Goal: Task Accomplishment & Management: Use online tool/utility

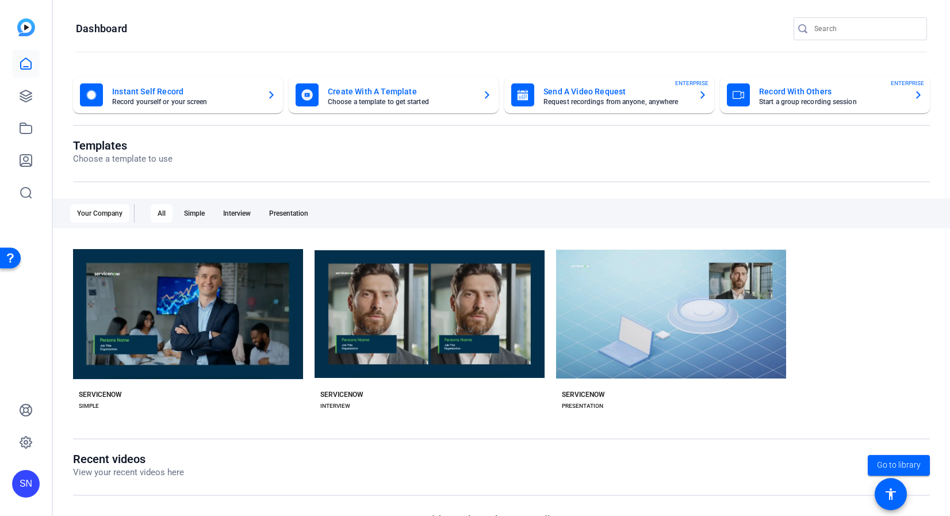
click at [122, 96] on mat-card-title "Instant Self Record" at bounding box center [184, 92] width 145 height 14
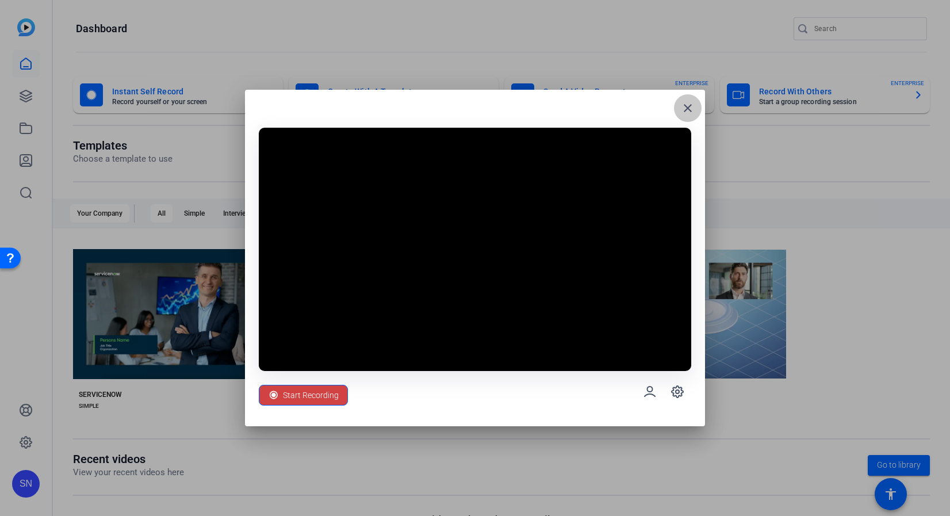
click at [696, 106] on span at bounding box center [688, 108] width 28 height 28
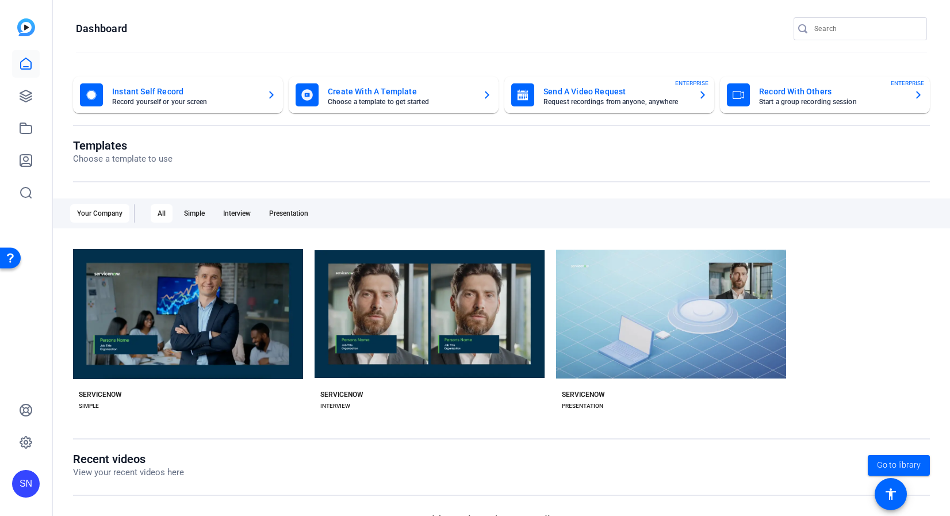
click at [272, 95] on icon "button" at bounding box center [271, 95] width 9 height 14
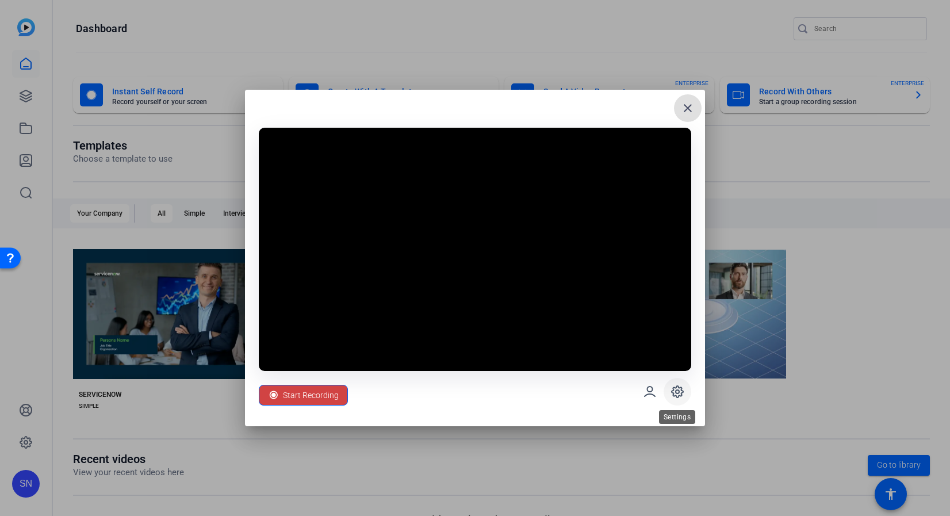
click at [674, 391] on icon at bounding box center [677, 392] width 14 height 14
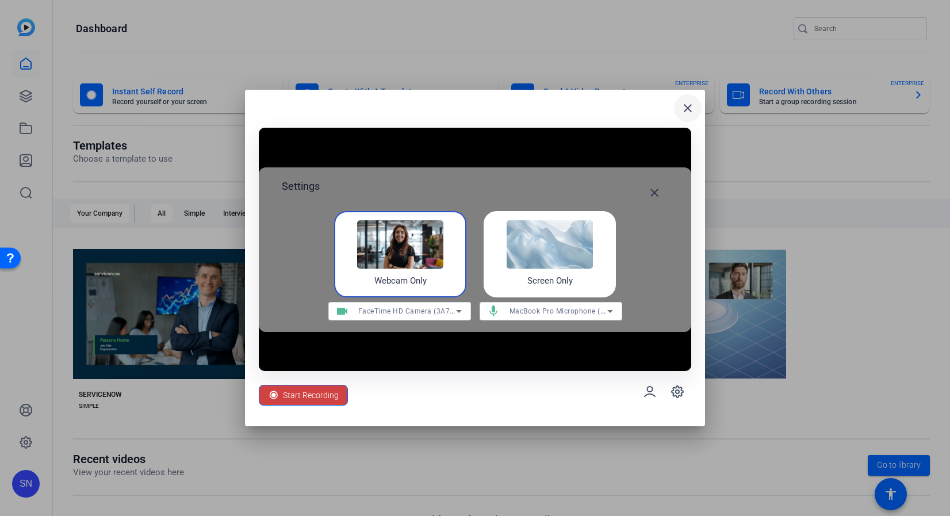
click at [677, 112] on span at bounding box center [688, 108] width 28 height 28
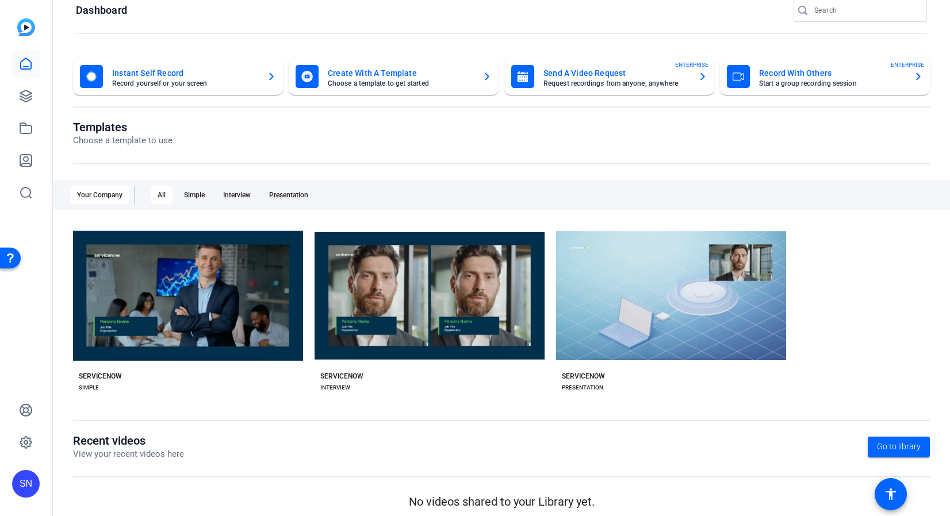
scroll to position [27, 0]
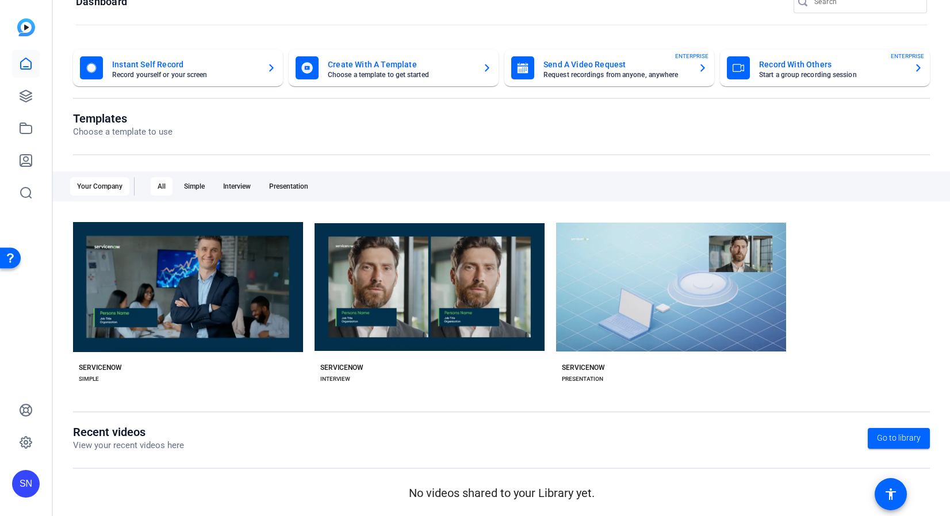
click at [601, 77] on mat-card-subtitle "Request recordings from anyone, anywhere" at bounding box center [615, 74] width 145 height 7
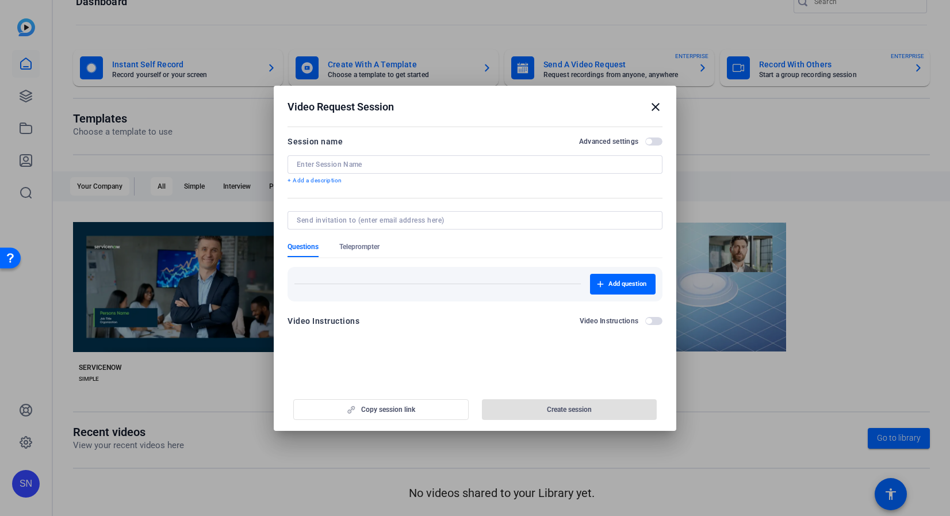
click at [508, 358] on openreel-new-create-edit-ugc-session "Video Request Session close Session name Advanced settings + Add a description …" at bounding box center [475, 258] width 402 height 345
click at [333, 160] on input at bounding box center [475, 164] width 356 height 9
click at [651, 108] on mat-icon "close" at bounding box center [656, 107] width 14 height 14
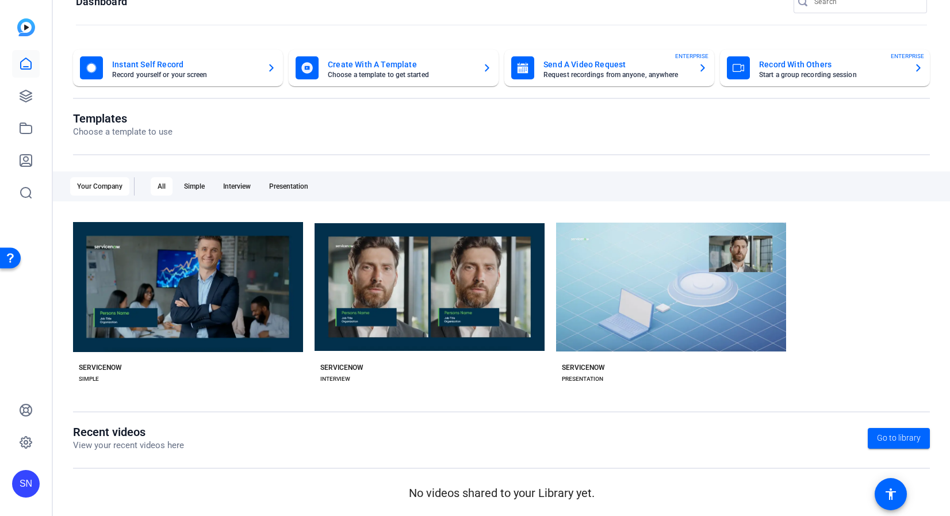
click at [738, 113] on openreel-page-title "Templates Choose a template to use" at bounding box center [501, 125] width 857 height 27
click at [803, 68] on mat-card-title "Record With Others" at bounding box center [831, 64] width 145 height 14
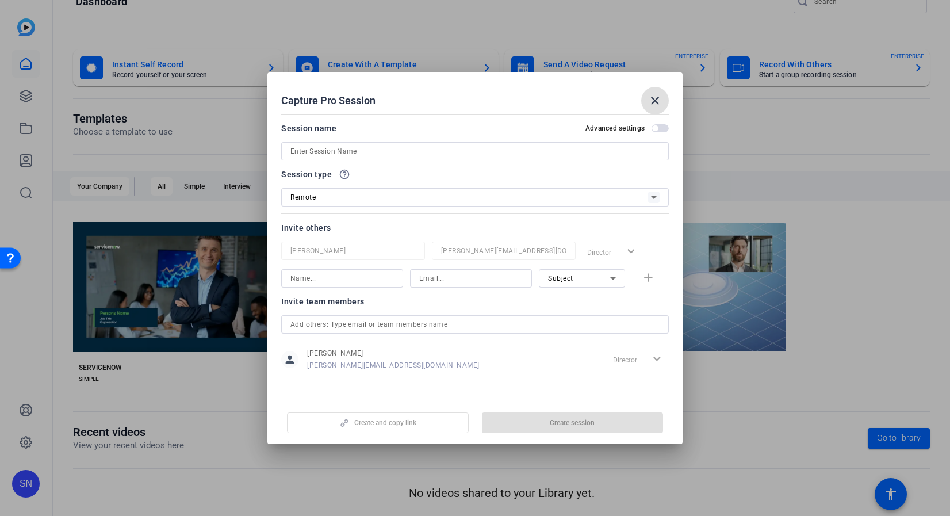
click at [647, 102] on span at bounding box center [655, 101] width 28 height 28
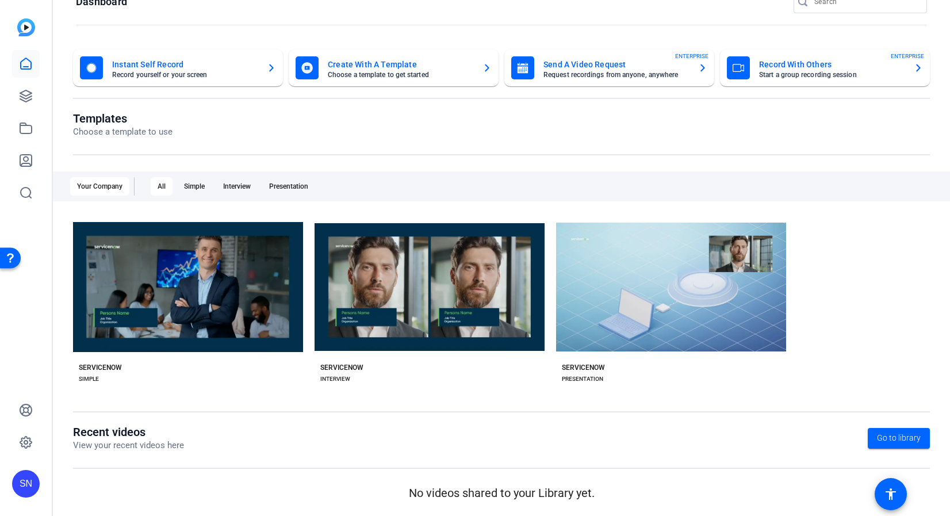
click at [558, 67] on mat-card-title "Send A Video Request" at bounding box center [615, 64] width 145 height 14
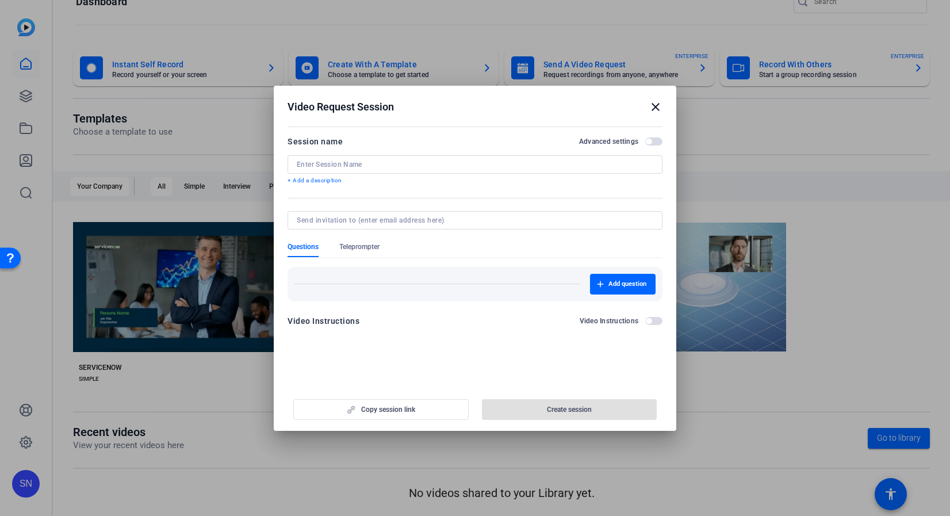
click at [354, 158] on div at bounding box center [475, 164] width 356 height 18
click at [354, 164] on input at bounding box center [475, 164] width 356 height 9
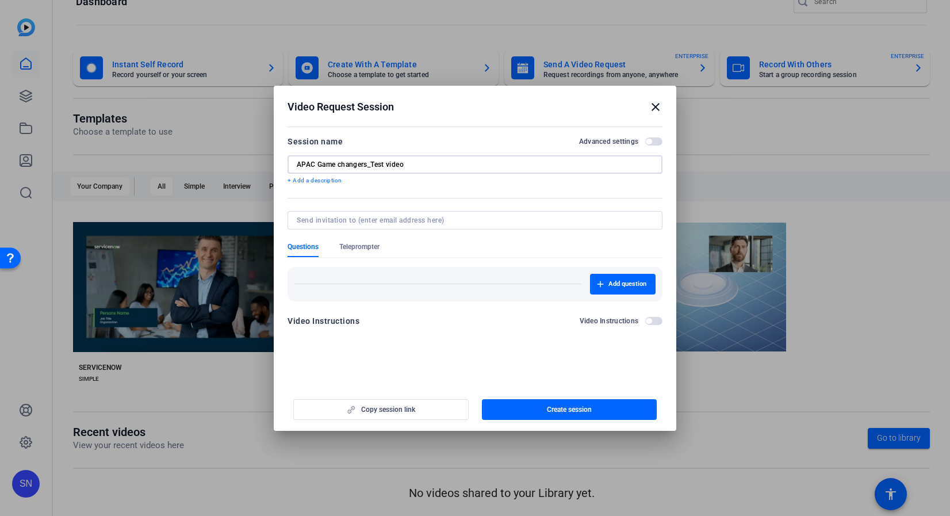
type input "APAC Game changers_Test video"
click at [350, 221] on input at bounding box center [473, 220] width 352 height 9
click at [355, 374] on openreel-new-create-edit-ugc-session "Video Request Session close Session name Advanced settings APAC Game changers_T…" at bounding box center [475, 258] width 402 height 345
click at [352, 216] on input at bounding box center [473, 220] width 352 height 9
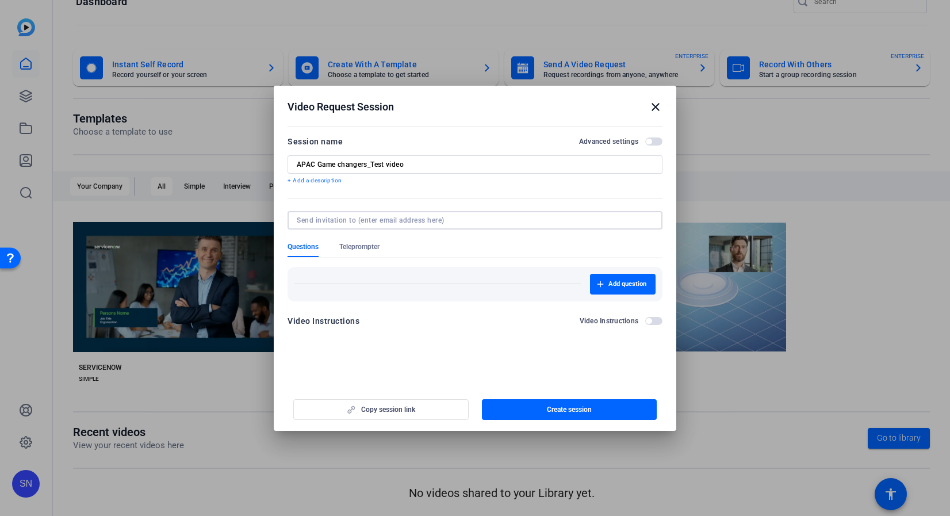
paste input "ranjan.raman@servicenow.com"
type input "ranjan.raman@servicenow.com"
click at [454, 351] on openreel-new-create-edit-ugc-session "Video Request Session close Session name Advanced settings APAC Game changers_T…" at bounding box center [475, 258] width 402 height 345
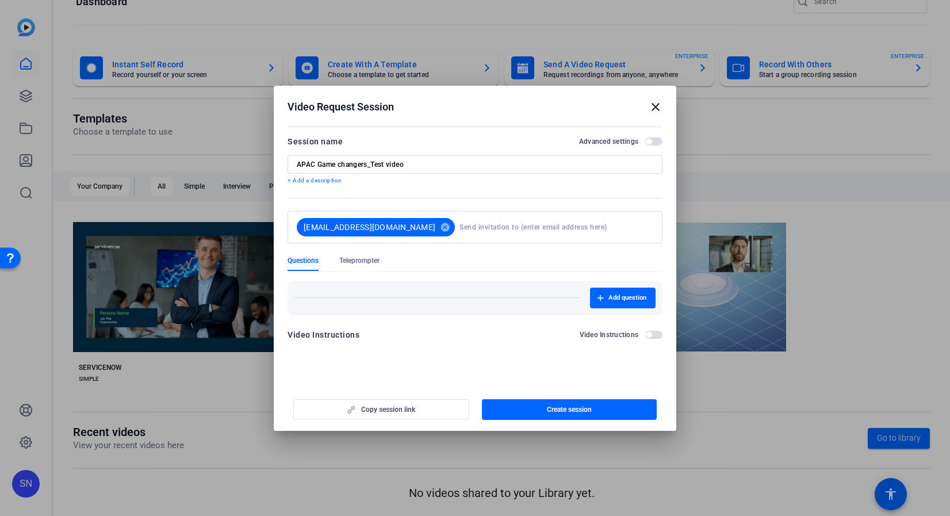
click at [658, 337] on span "button" at bounding box center [653, 335] width 17 height 8
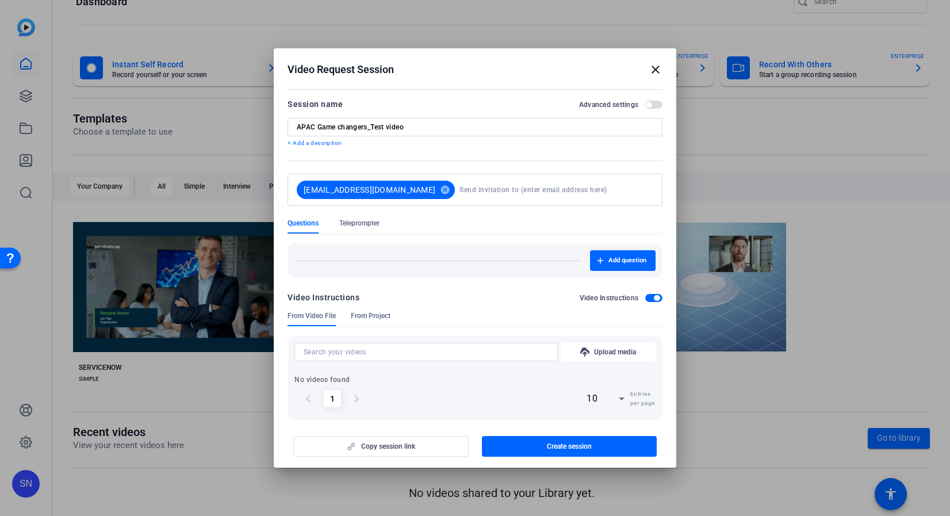
click at [645, 297] on span "button" at bounding box center [653, 298] width 17 height 8
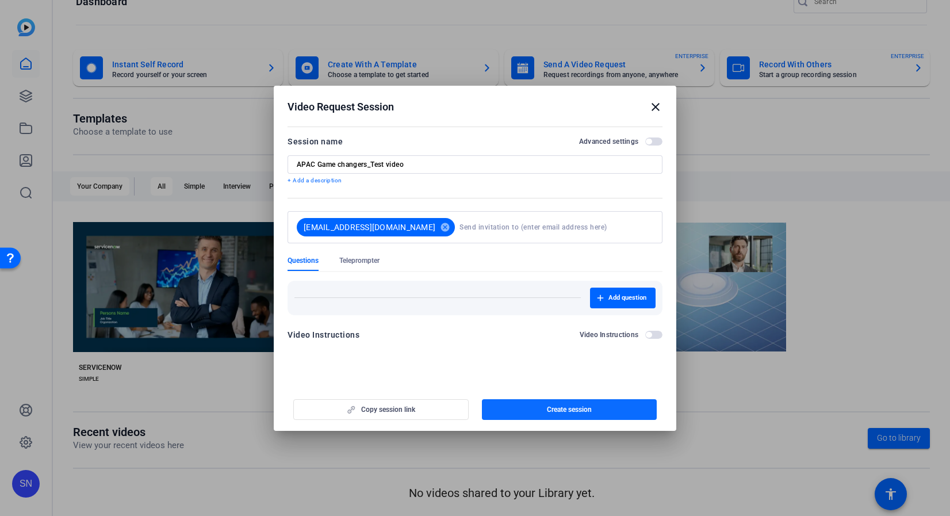
click at [612, 408] on span "button" at bounding box center [569, 410] width 175 height 28
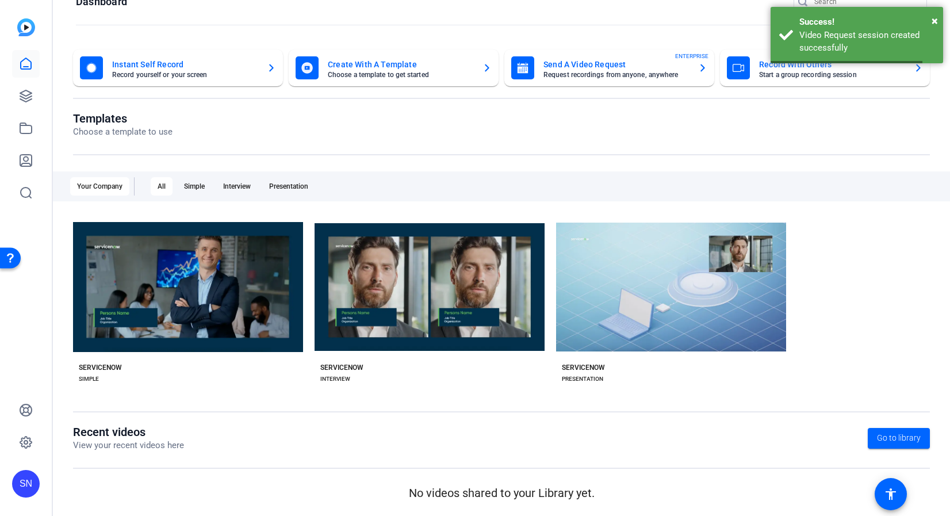
scroll to position [0, 0]
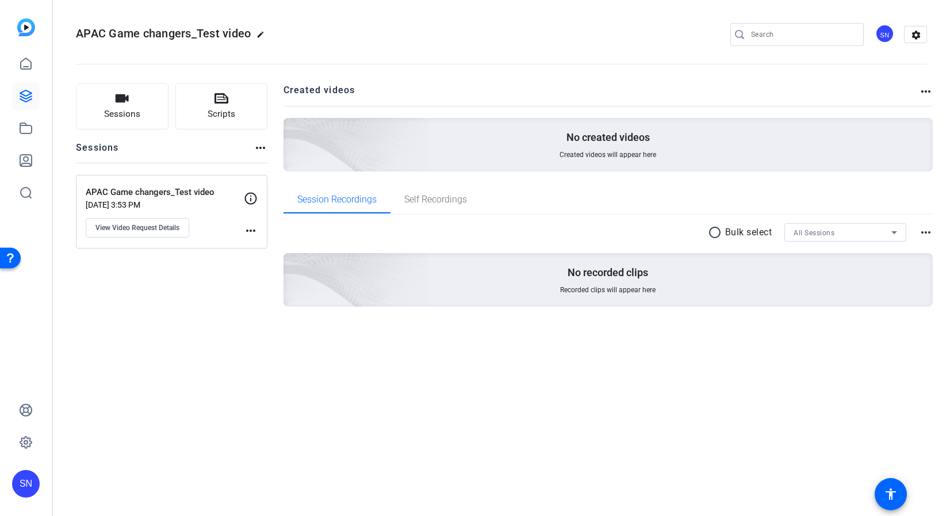
click at [250, 227] on mat-icon "more_horiz" at bounding box center [251, 231] width 14 height 14
click at [178, 310] on div at bounding box center [475, 258] width 950 height 516
click at [125, 233] on button "View Video Request Details" at bounding box center [137, 228] width 103 height 20
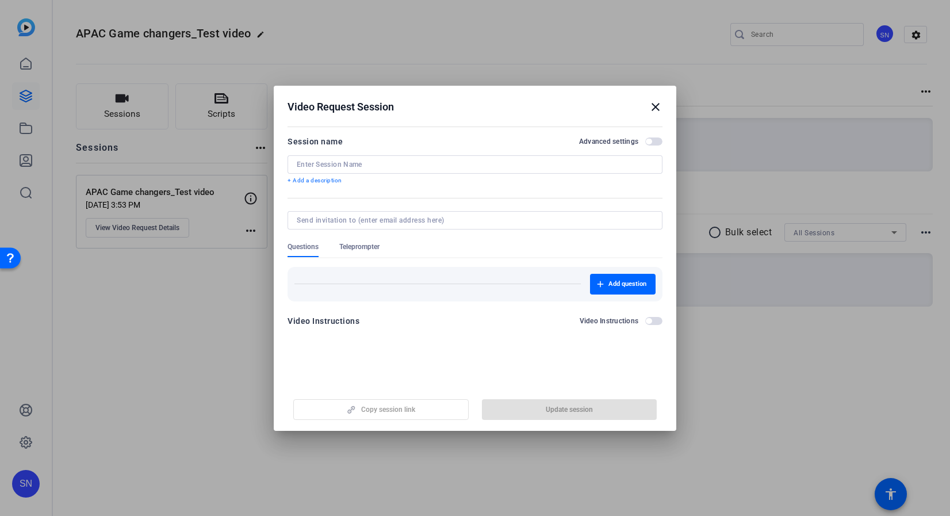
type input "APAC Game changers_Test video"
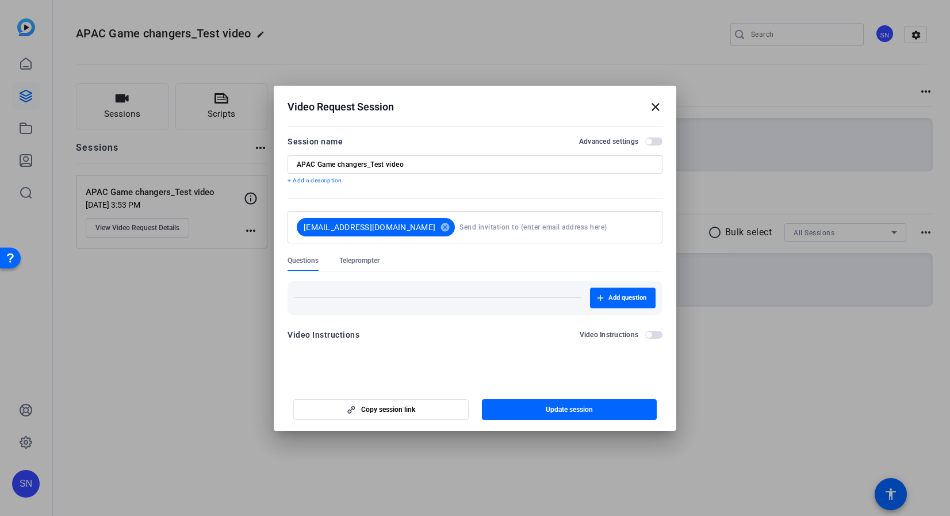
click at [465, 342] on div "Video Instructions Video Instructions" at bounding box center [474, 338] width 375 height 21
click at [651, 104] on mat-icon "close" at bounding box center [656, 107] width 14 height 14
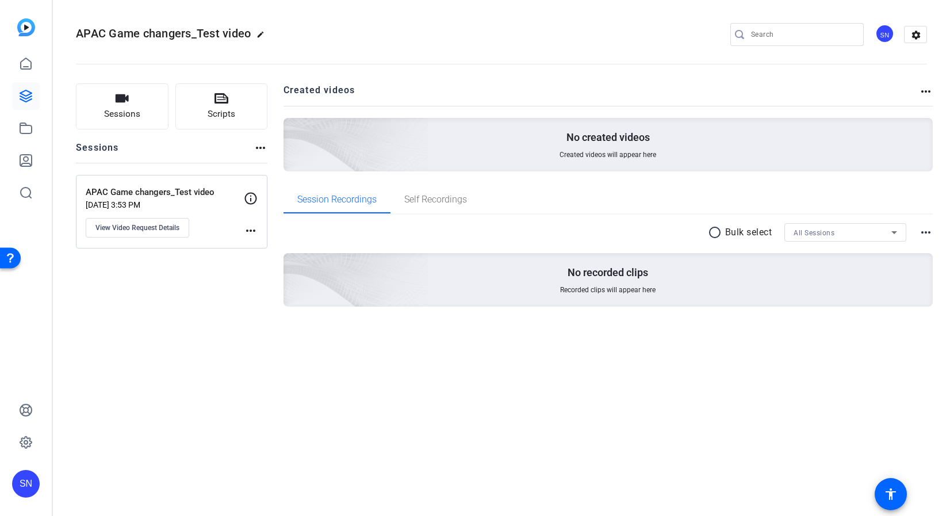
click at [401, 54] on openreel-divider-bar at bounding box center [501, 60] width 851 height 35
click at [149, 231] on span "View Video Request Details" at bounding box center [137, 227] width 84 height 9
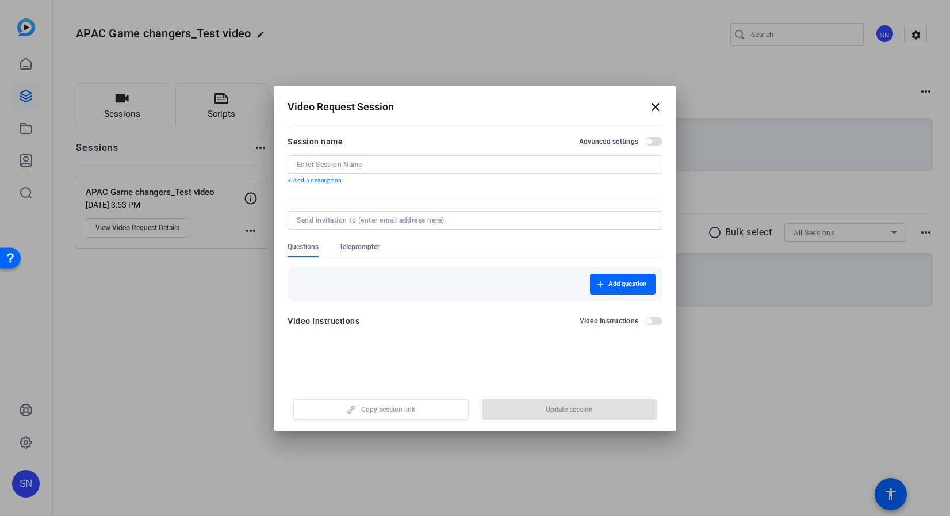
type input "APAC Game changers_Test video"
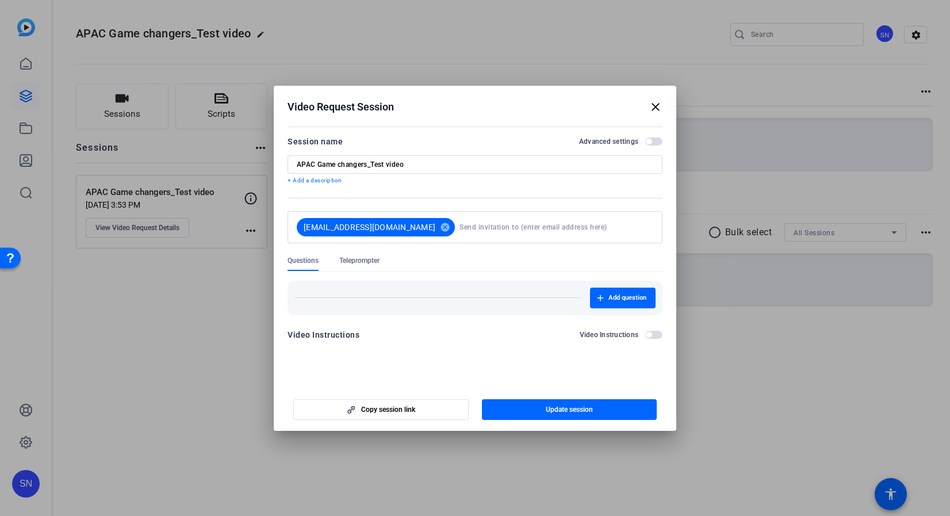
click at [653, 104] on mat-icon "close" at bounding box center [656, 107] width 14 height 14
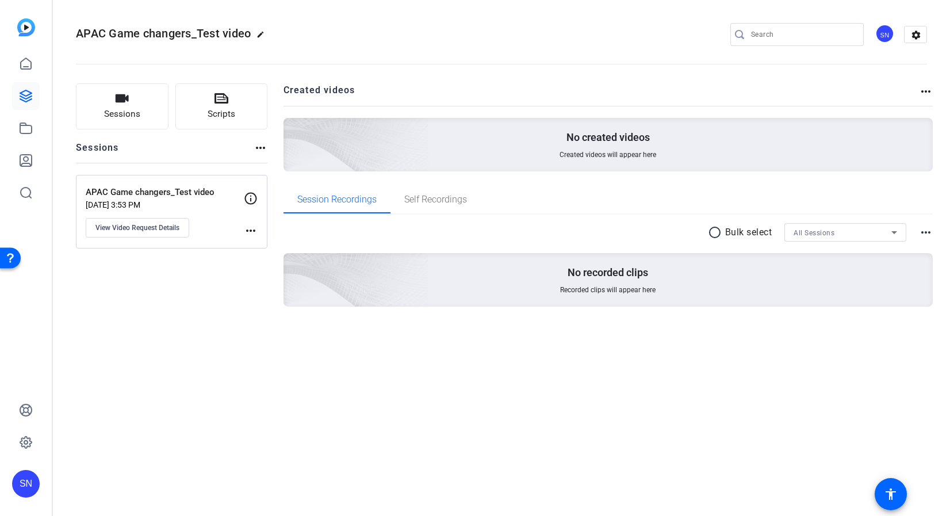
click at [636, 72] on openreel-divider-bar at bounding box center [501, 60] width 851 height 35
click at [23, 63] on icon at bounding box center [26, 64] width 14 height 14
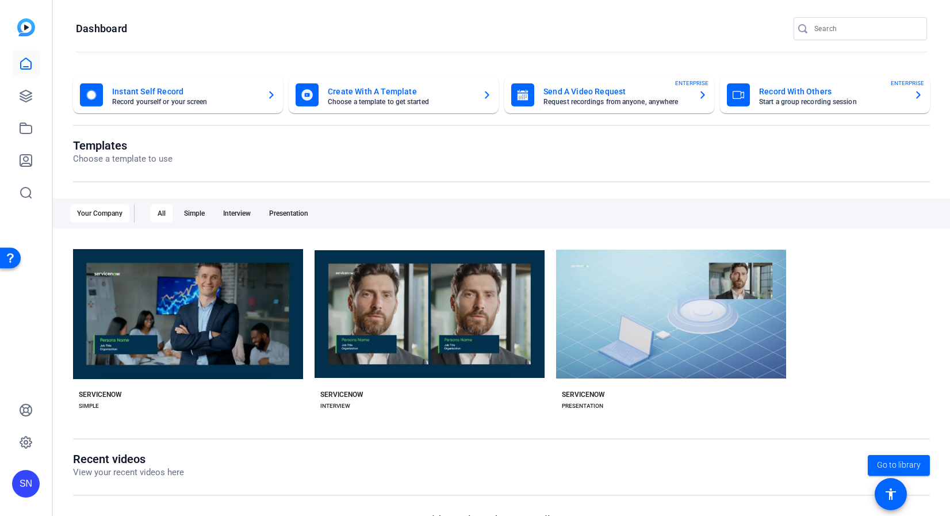
click at [359, 106] on div "Create With A Template Choose a template to get started" at bounding box center [394, 94] width 196 height 23
click at [262, 99] on div "Instant Self Record Record yourself or your screen" at bounding box center [178, 94] width 196 height 23
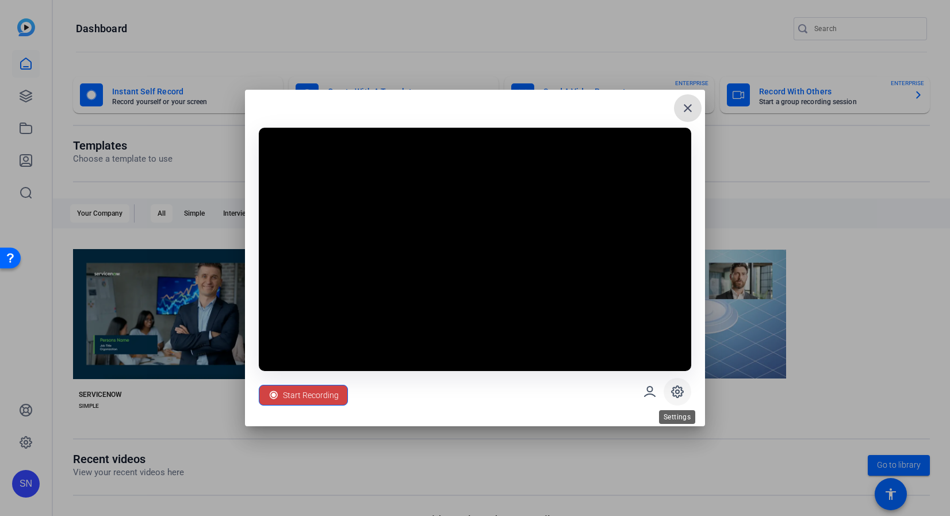
click at [678, 393] on icon at bounding box center [677, 391] width 3 height 3
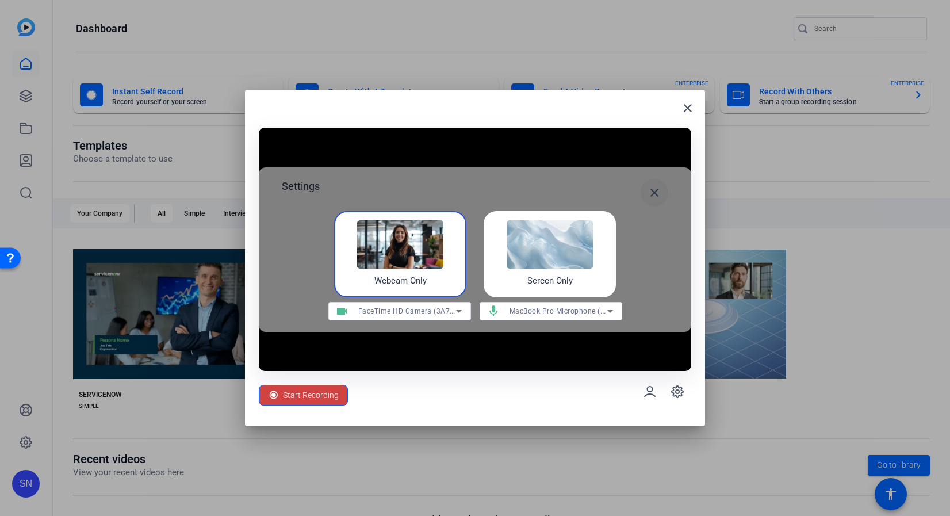
click at [651, 191] on mat-icon "close" at bounding box center [654, 193] width 14 height 14
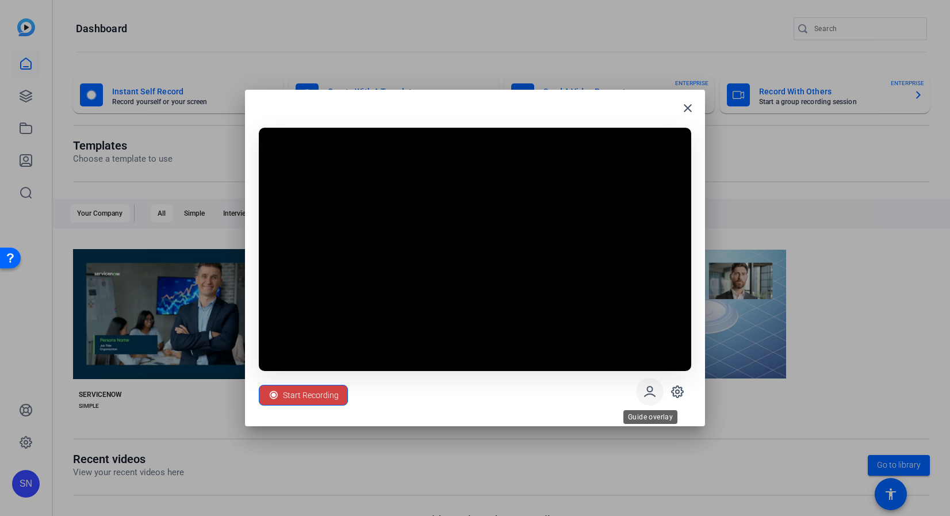
click at [652, 393] on icon at bounding box center [650, 392] width 14 height 14
click at [678, 392] on icon at bounding box center [677, 392] width 14 height 14
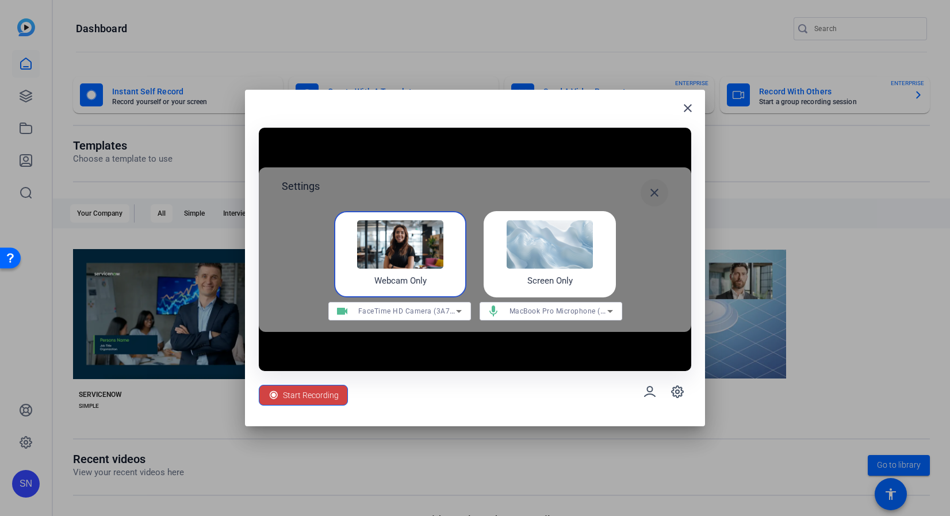
click at [653, 194] on mat-icon "close" at bounding box center [654, 193] width 14 height 14
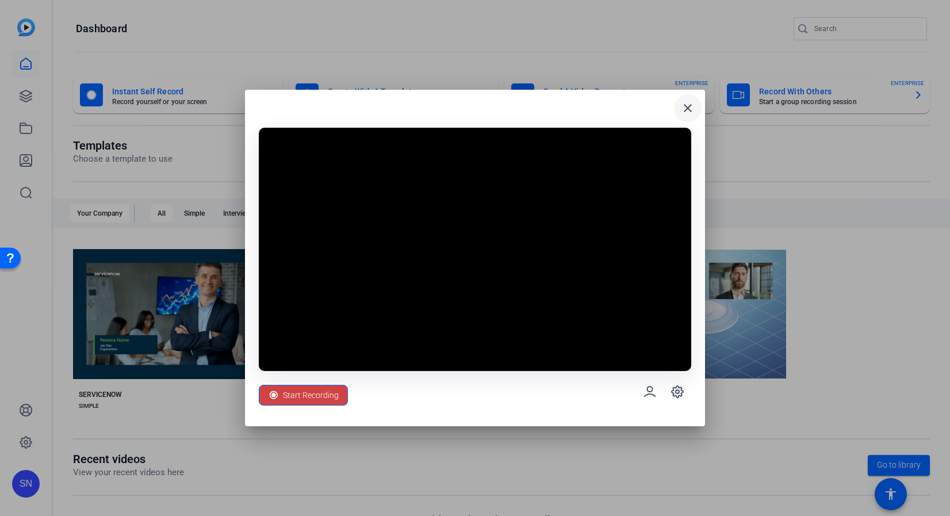
click at [694, 108] on mat-icon "close" at bounding box center [688, 108] width 14 height 14
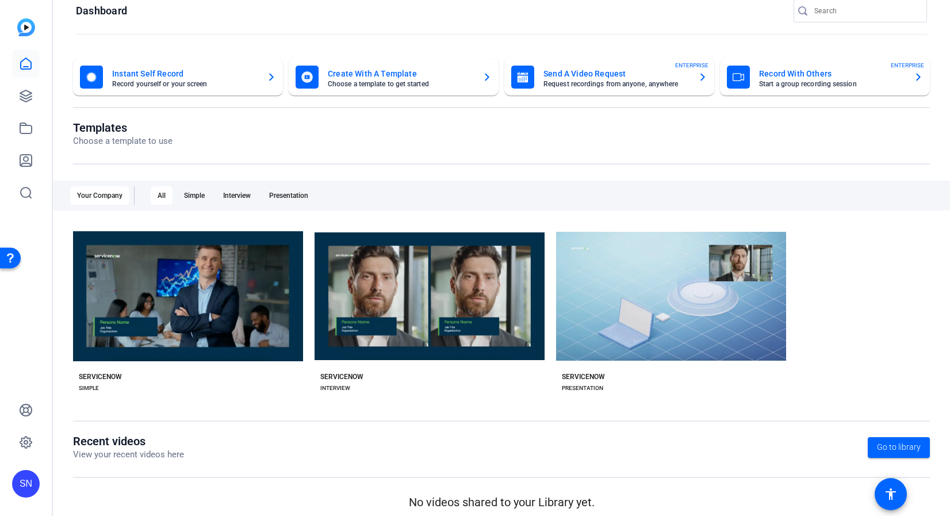
scroll to position [27, 0]
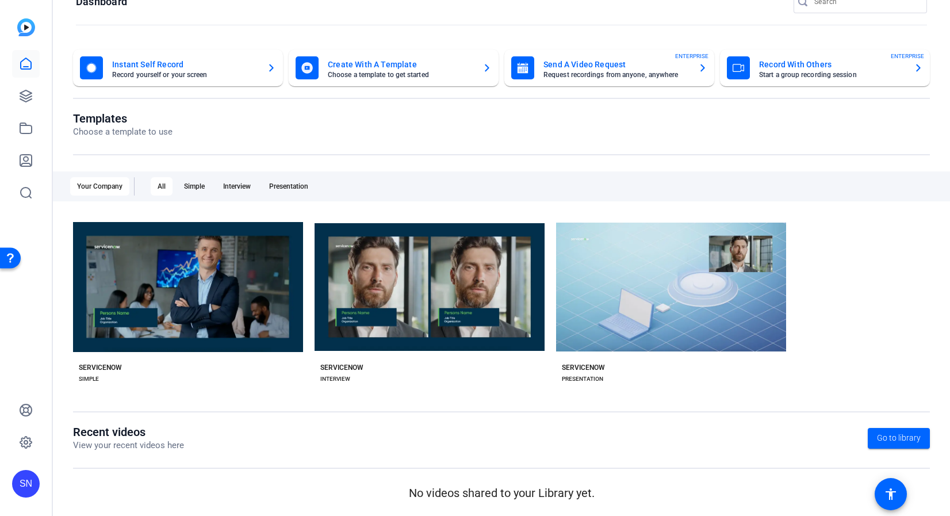
click at [22, 31] on img at bounding box center [26, 27] width 18 height 18
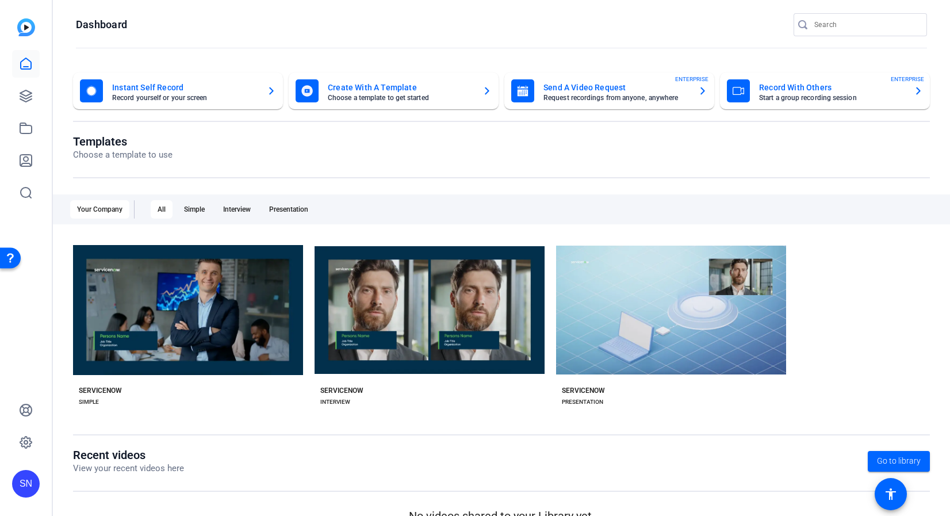
scroll to position [0, 0]
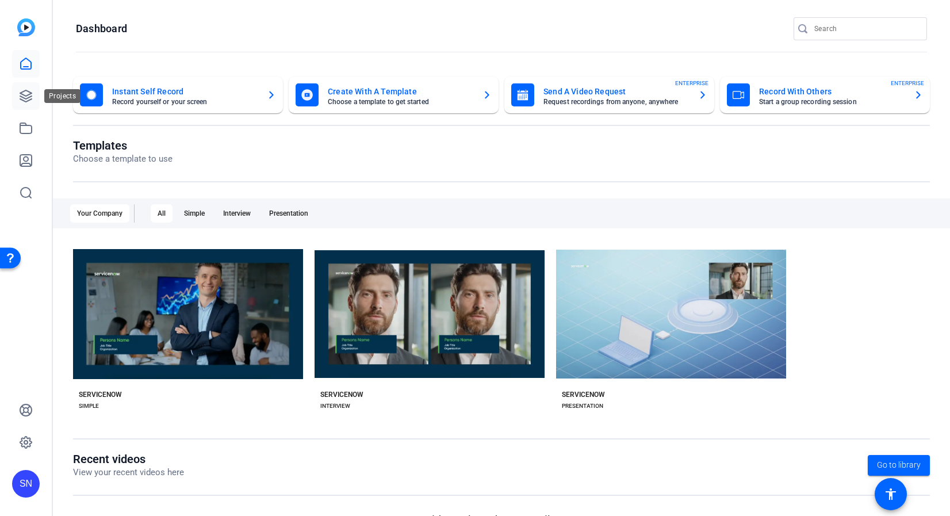
click at [21, 102] on icon at bounding box center [26, 96] width 14 height 14
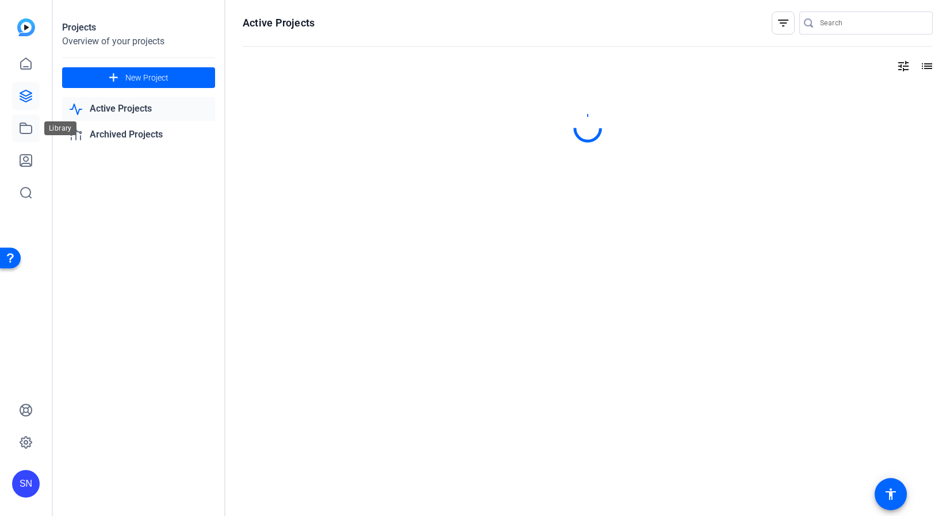
click at [20, 137] on link at bounding box center [26, 128] width 28 height 28
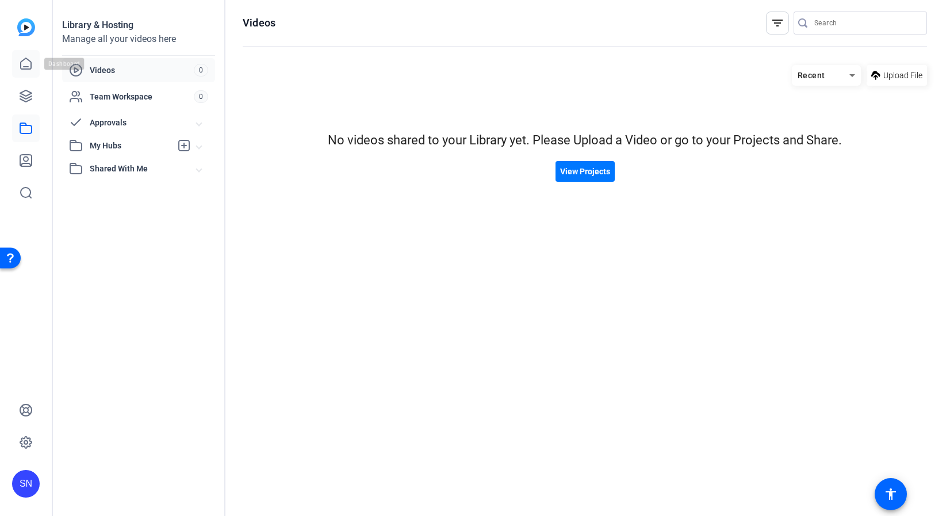
click at [24, 56] on link at bounding box center [26, 64] width 28 height 28
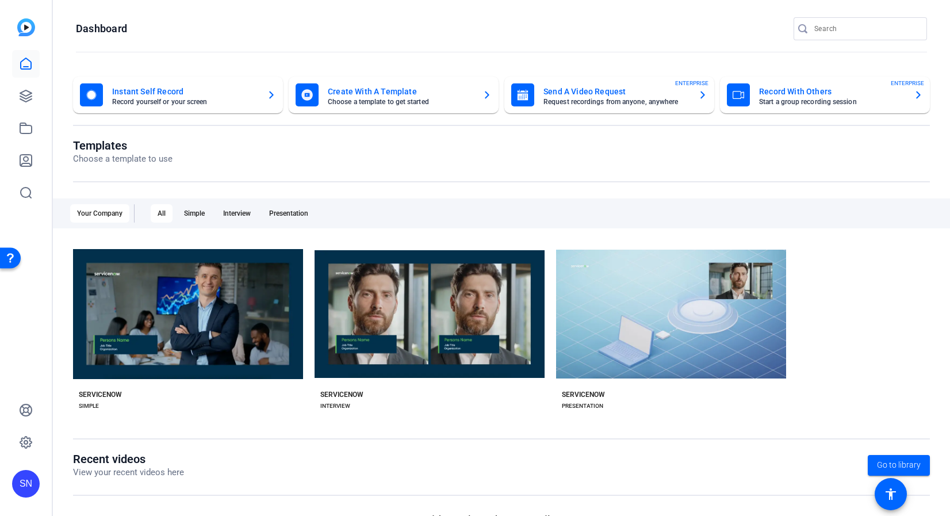
click at [641, 106] on div "Send A Video Request Request recordings from anyone, anywhere ENTERPRISE" at bounding box center [609, 94] width 196 height 23
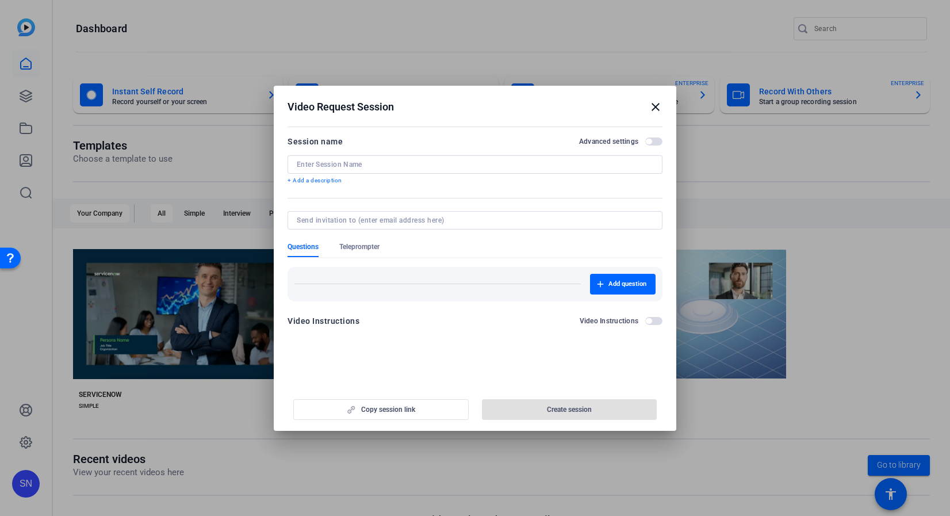
click at [655, 137] on span "button" at bounding box center [653, 141] width 17 height 8
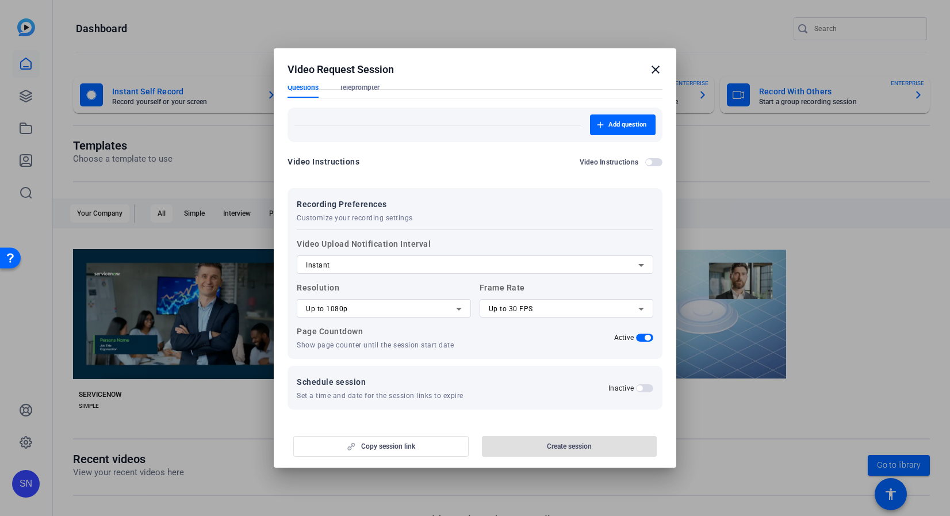
scroll to position [123, 0]
click at [375, 267] on div "Instant" at bounding box center [472, 264] width 332 height 14
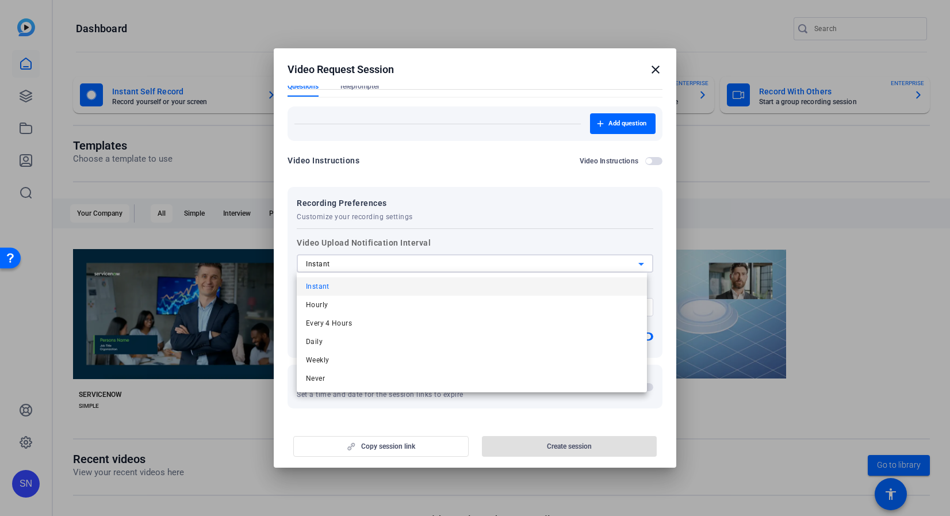
click at [482, 212] on div at bounding box center [475, 258] width 950 height 516
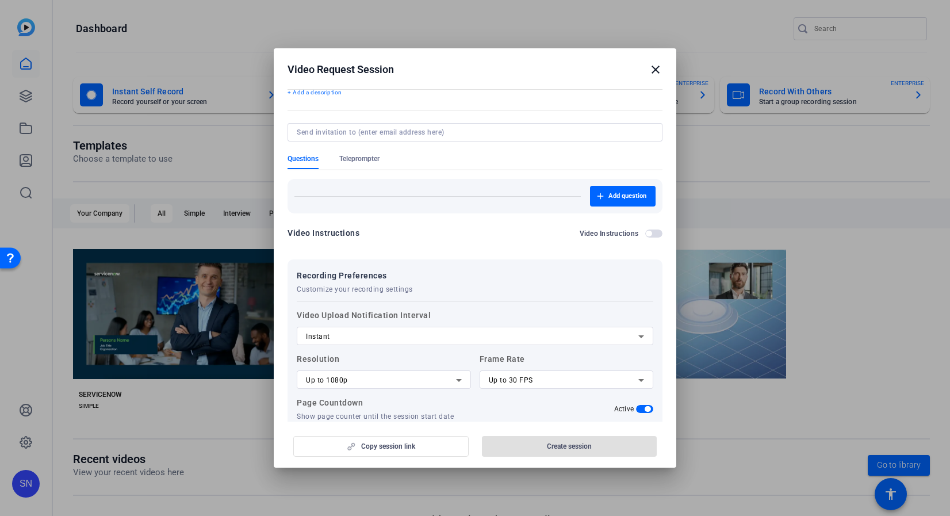
scroll to position [0, 0]
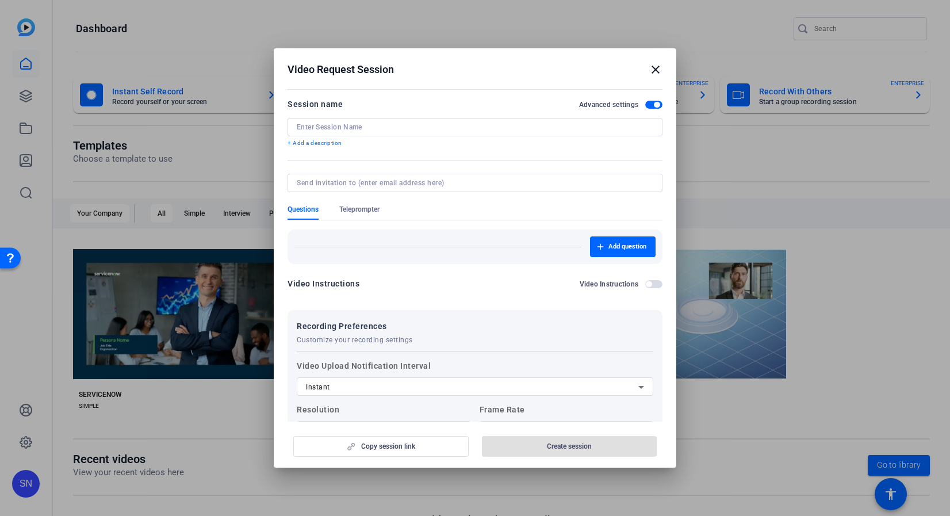
click at [658, 70] on mat-icon "close" at bounding box center [656, 70] width 14 height 14
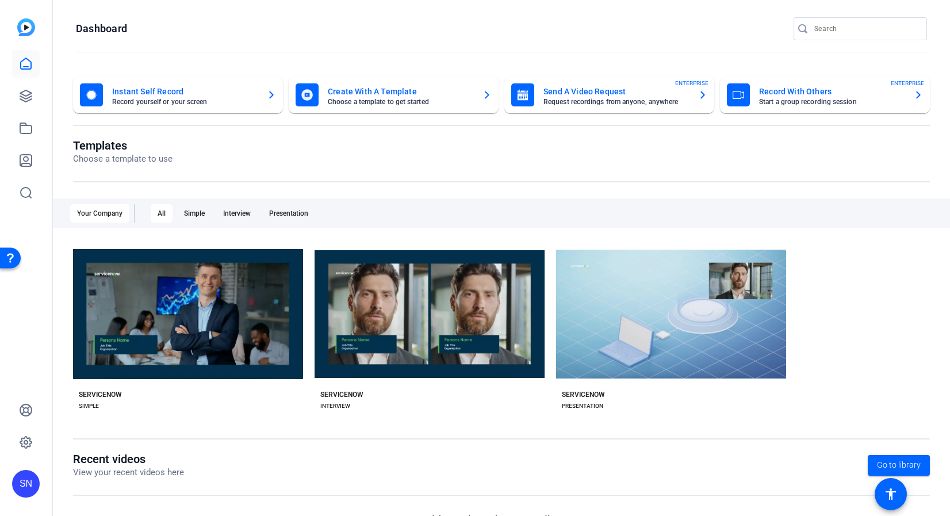
click at [672, 45] on openreel-divider-bar at bounding box center [501, 52] width 851 height 25
click at [24, 95] on icon at bounding box center [26, 96] width 14 height 14
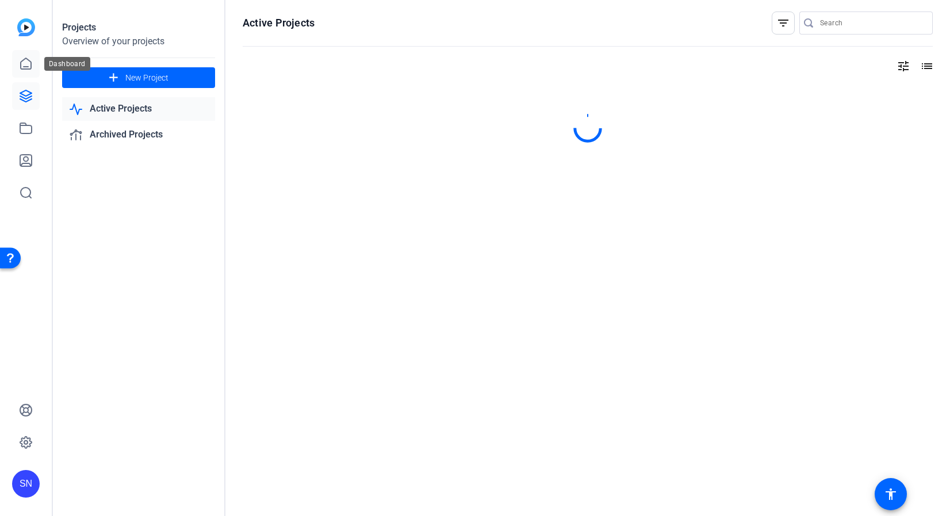
click at [13, 66] on link at bounding box center [26, 64] width 28 height 28
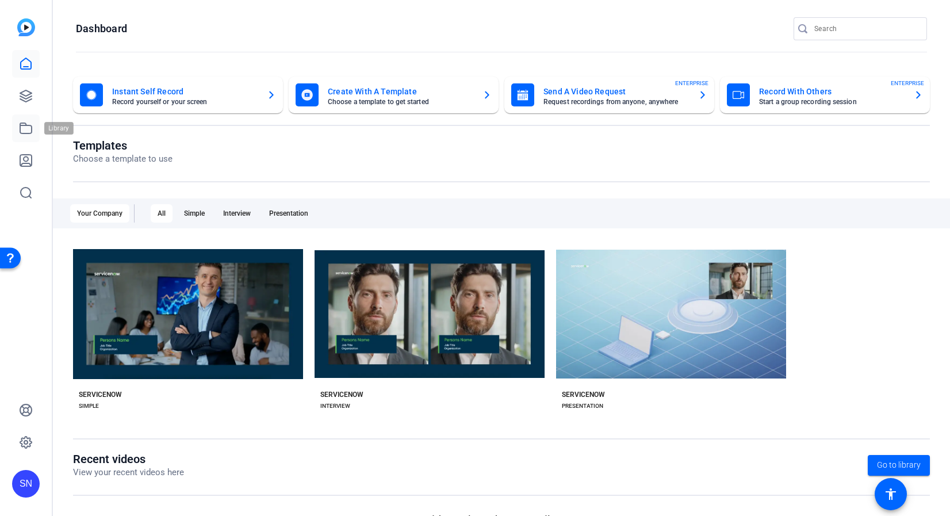
click at [23, 132] on icon at bounding box center [26, 128] width 14 height 14
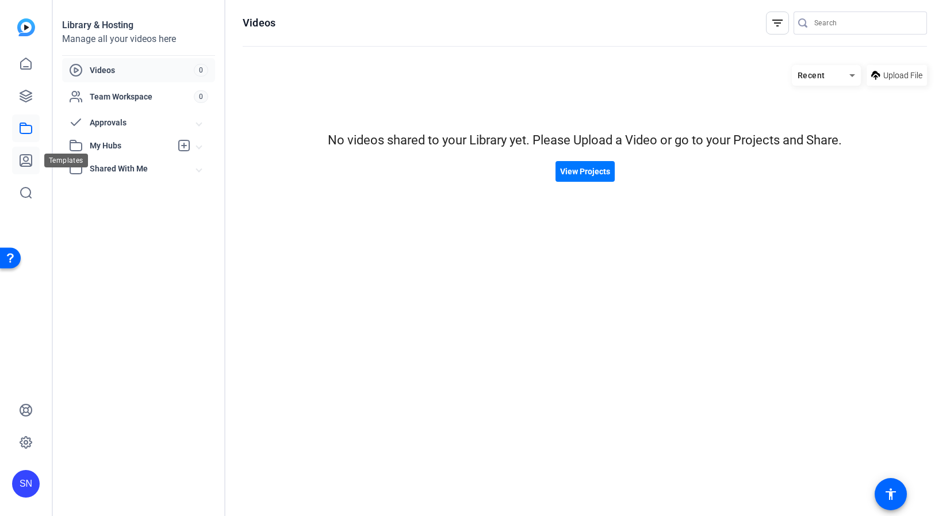
click at [26, 166] on icon at bounding box center [25, 160] width 11 height 11
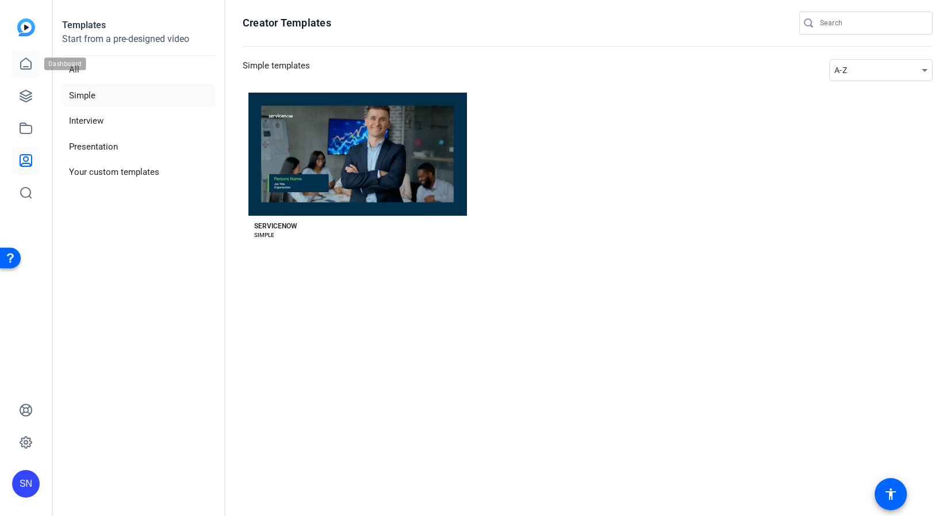
click at [28, 61] on icon at bounding box center [26, 64] width 14 height 14
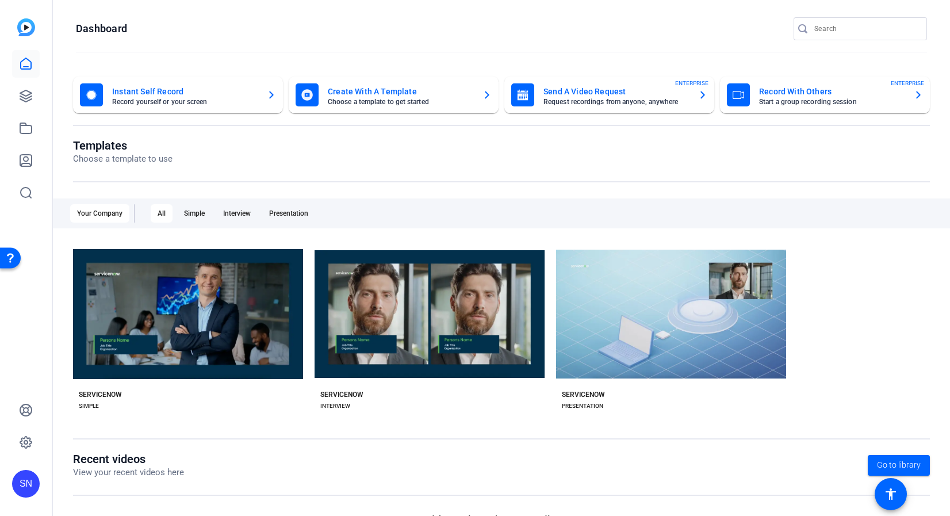
click at [24, 79] on div at bounding box center [26, 128] width 28 height 156
click at [22, 97] on icon at bounding box center [25, 95] width 11 height 11
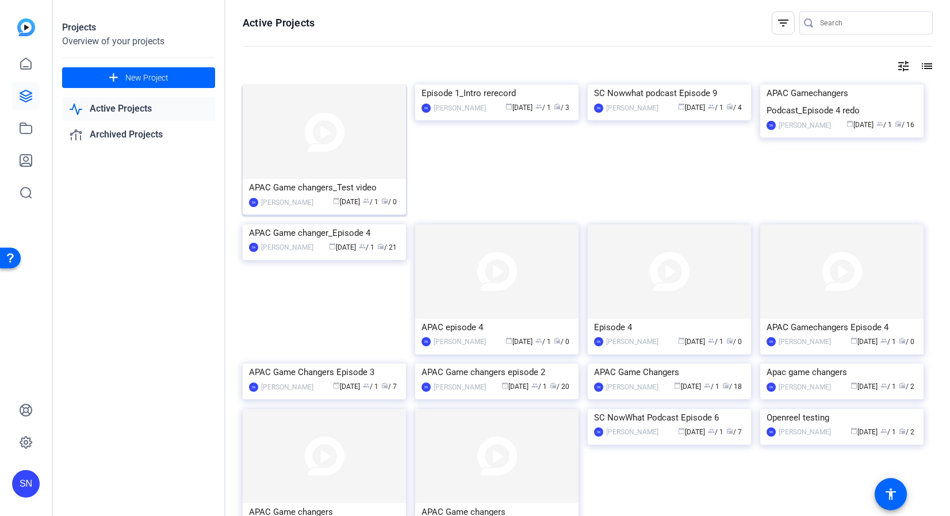
click at [333, 191] on div "APAC Game changers_Test video" at bounding box center [324, 187] width 151 height 17
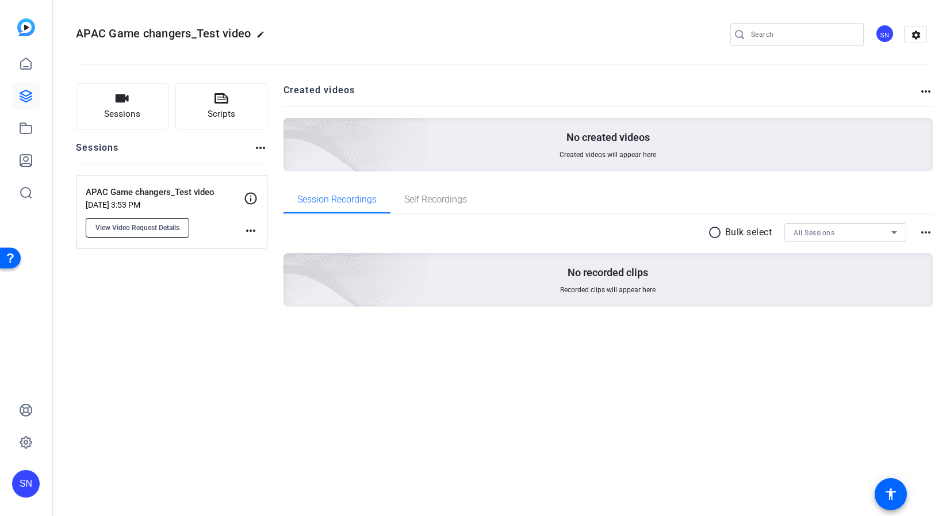
click at [149, 231] on span "View Video Request Details" at bounding box center [137, 227] width 84 height 9
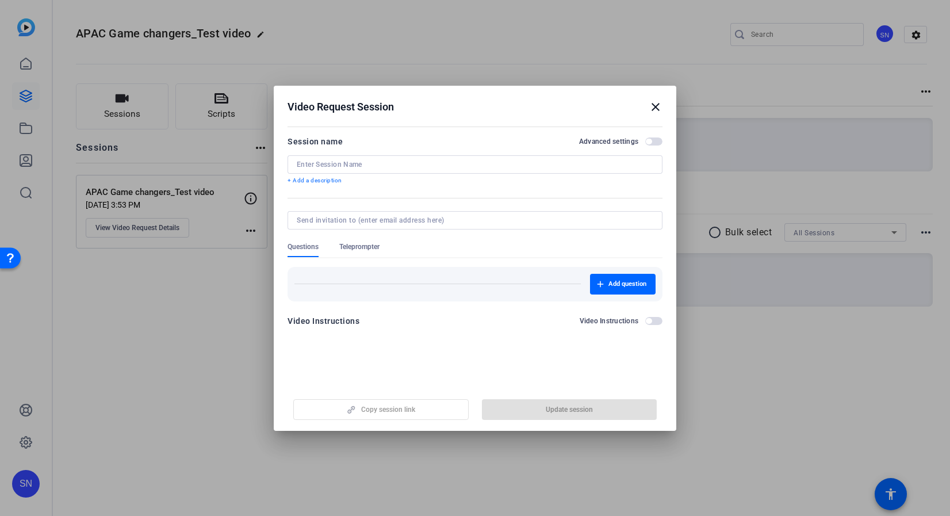
click at [658, 108] on mat-icon "close" at bounding box center [656, 107] width 14 height 14
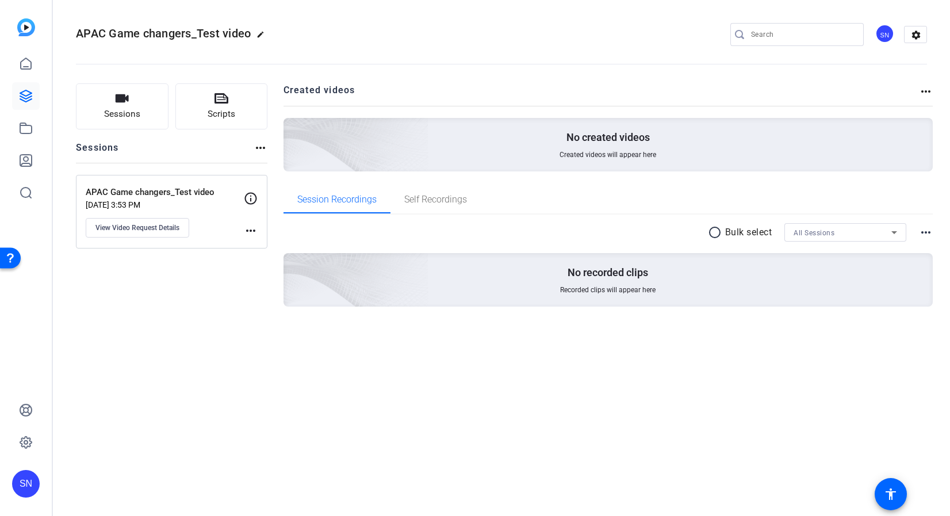
click at [140, 191] on p "APAC Game changers_Test video" at bounding box center [165, 192] width 158 height 13
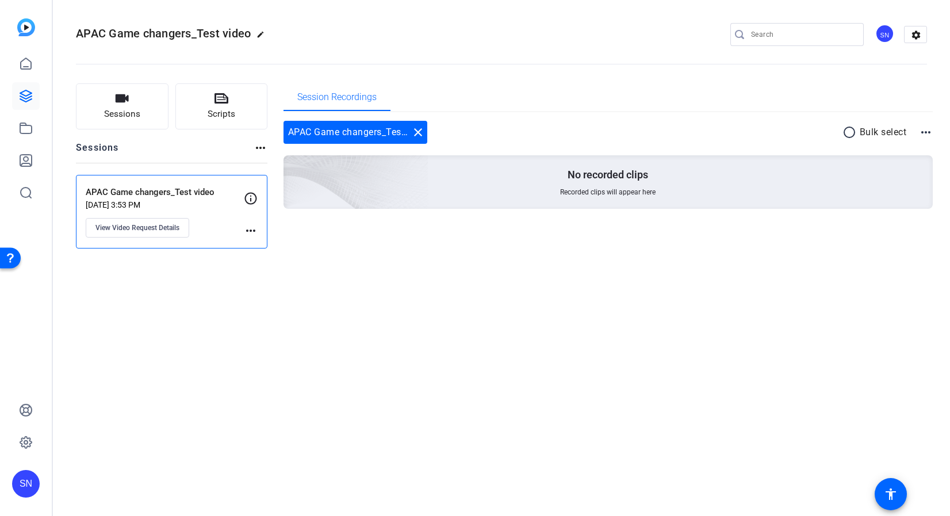
click at [255, 228] on mat-icon "more_horiz" at bounding box center [251, 231] width 14 height 14
click at [303, 301] on div at bounding box center [475, 258] width 950 height 516
click at [156, 220] on button "View Video Request Details" at bounding box center [137, 228] width 103 height 20
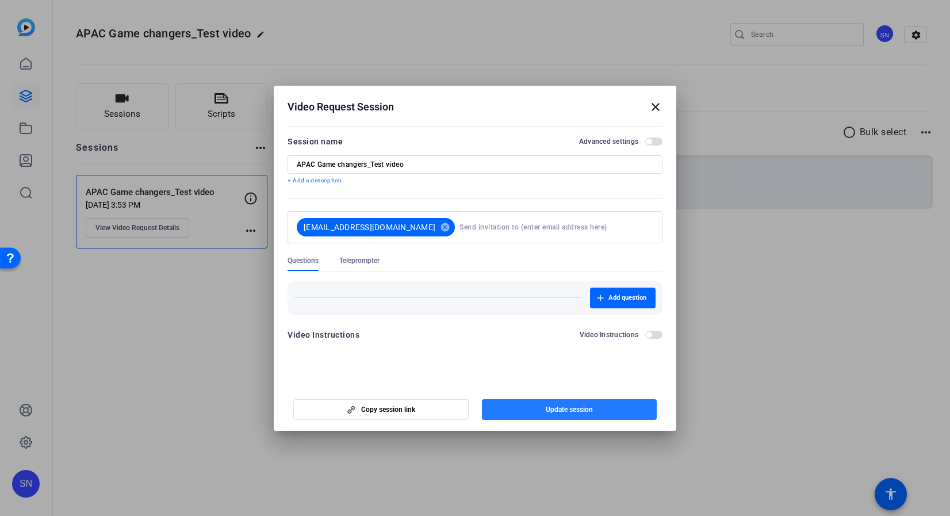
click at [511, 409] on span "button" at bounding box center [569, 410] width 175 height 28
click at [393, 409] on span "Copy session link" at bounding box center [388, 409] width 54 height 9
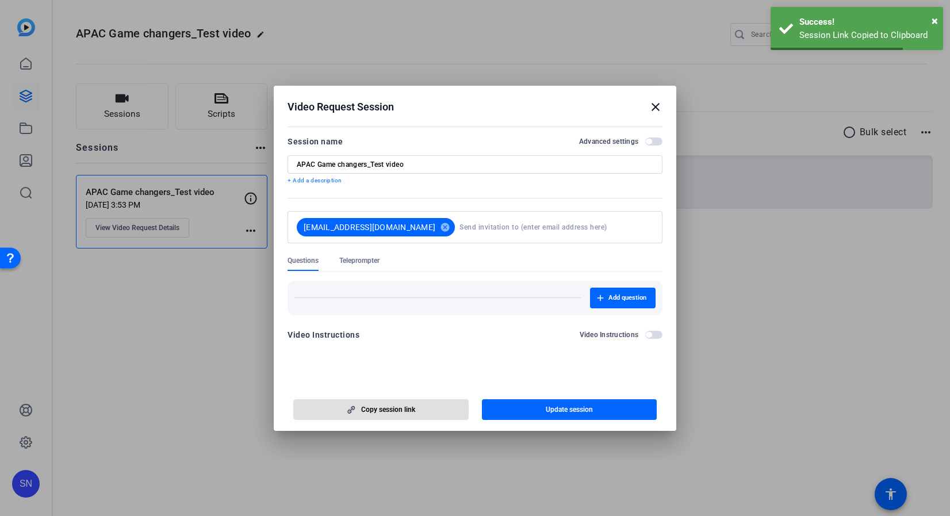
click at [577, 272] on div "Add question" at bounding box center [474, 293] width 375 height 43
click at [450, 163] on input "APAC Game changers_Test video" at bounding box center [475, 164] width 356 height 9
type input "APAC Game changers_Test video 2"
click at [487, 281] on div "Add question" at bounding box center [474, 298] width 375 height 34
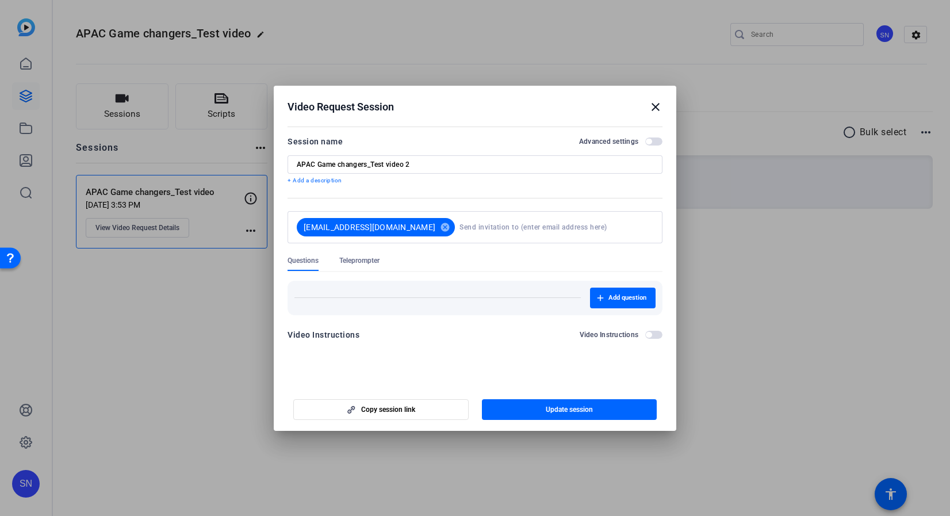
click at [658, 110] on mat-icon "close" at bounding box center [656, 107] width 14 height 14
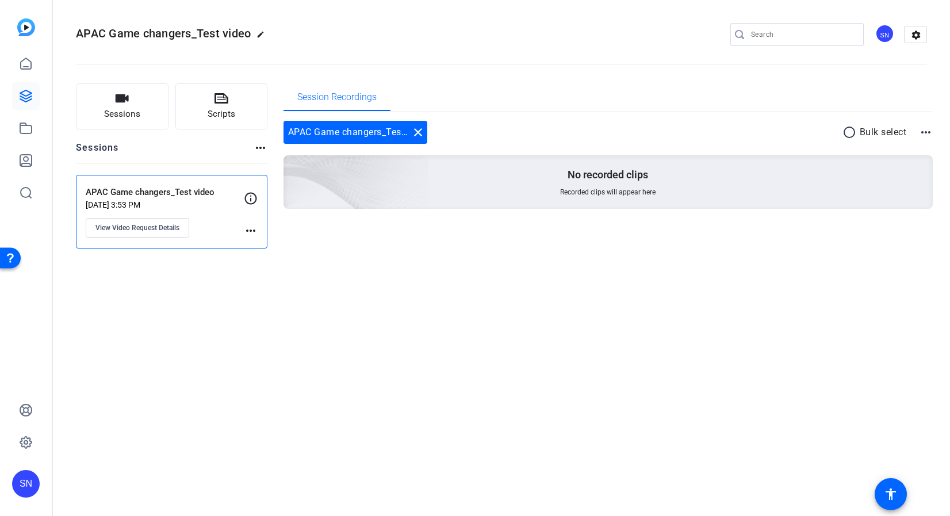
click at [382, 323] on div "APAC Game changers_Test video edit SN settings Sessions Scripts Sessions more_h…" at bounding box center [501, 258] width 897 height 516
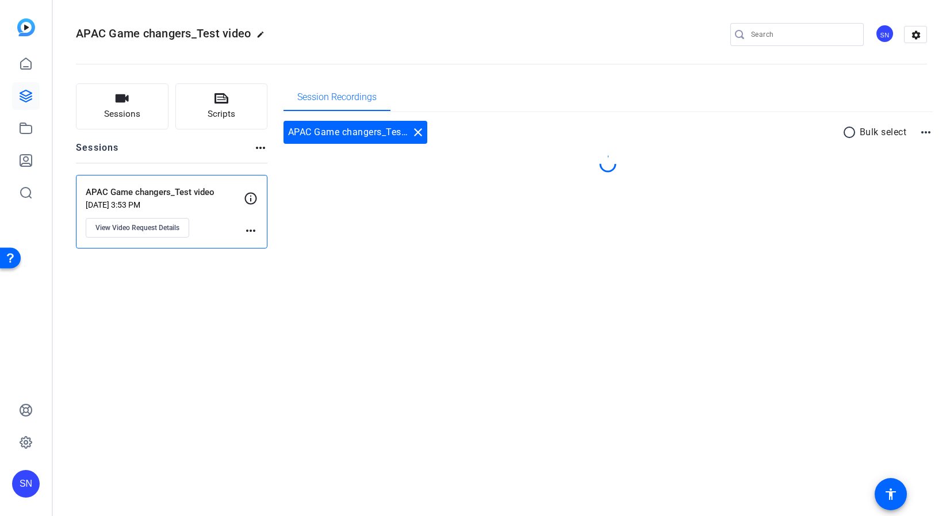
click at [186, 336] on div "APAC Game changers_Test video edit SN settings Sessions Scripts Sessions more_h…" at bounding box center [501, 258] width 897 height 516
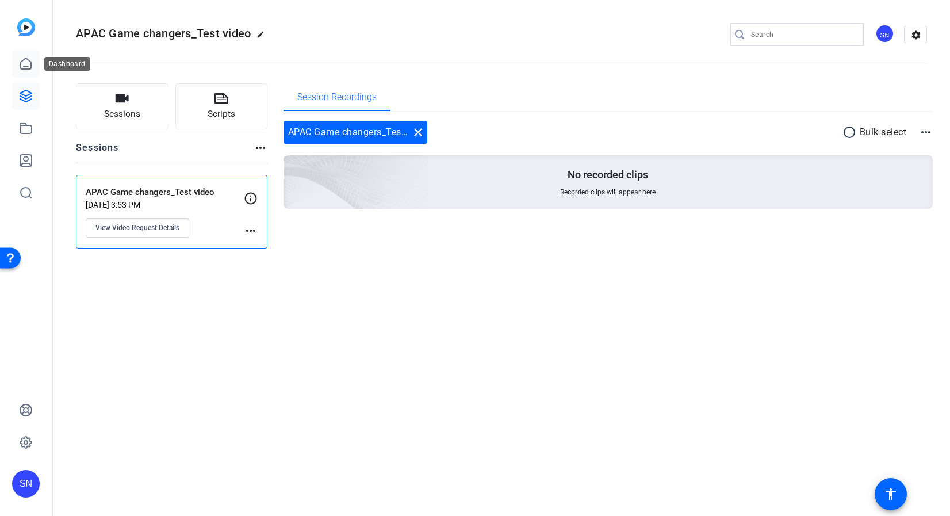
click at [22, 64] on icon at bounding box center [26, 64] width 14 height 14
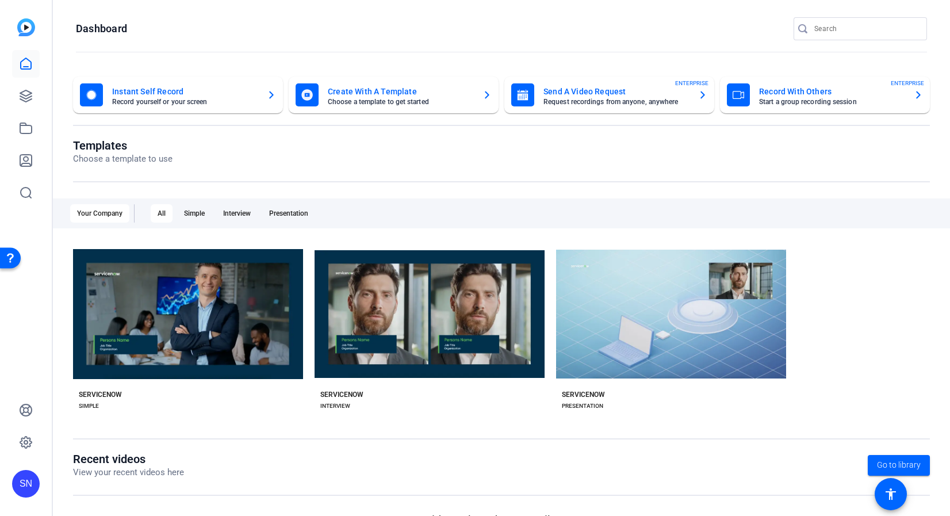
click at [442, 177] on div "Templates Choose a template to use" at bounding box center [501, 161] width 857 height 44
click at [563, 99] on mat-card-subtitle "Request recordings from anyone, anywhere" at bounding box center [615, 101] width 145 height 7
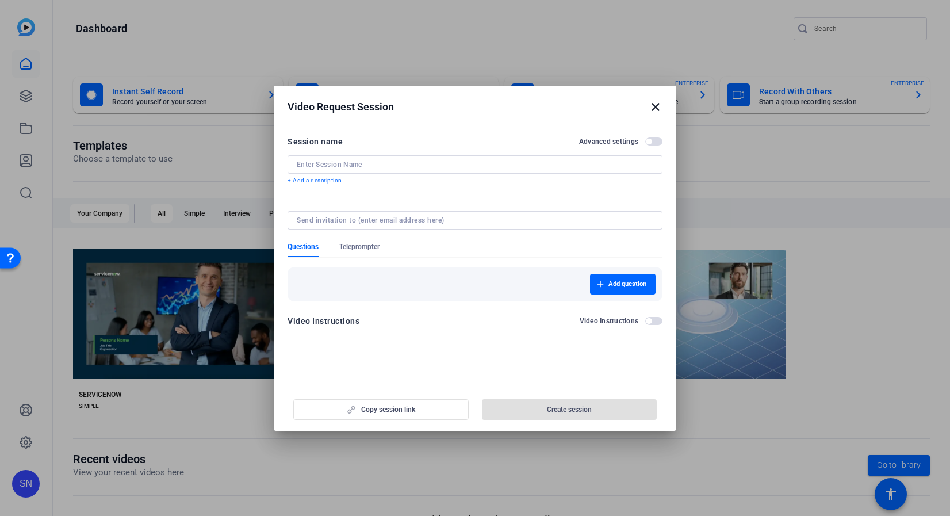
click at [354, 160] on input at bounding box center [475, 164] width 356 height 9
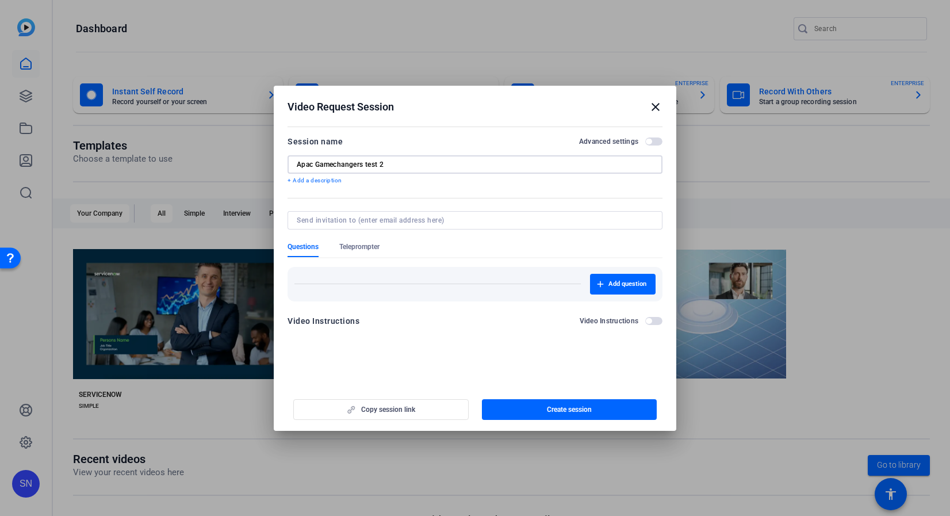
type input "Apac Gamechangers test 2"
click at [367, 217] on input at bounding box center [473, 220] width 352 height 9
paste input "https://capture.openreel.com/ugc-subject/0a651f6798f560a63848cc74e3995cd64b1247…"
type input "https://capture.openreel.com/ugc-subject/0a651f6798f560a63848cc74e3995cd64b1247…"
paste input "ranjan.raman@servicenow.com"
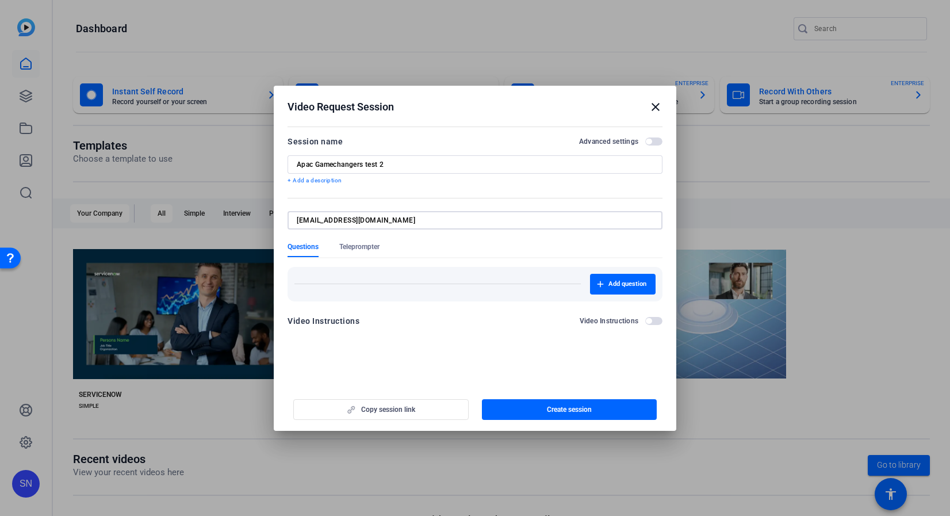
type input "ranjan.raman@servicenow.com"
click at [453, 339] on mat-dialog-content "Session name Advanced settings Apac Gamechangers test 2 + Add a description Que…" at bounding box center [475, 235] width 402 height 224
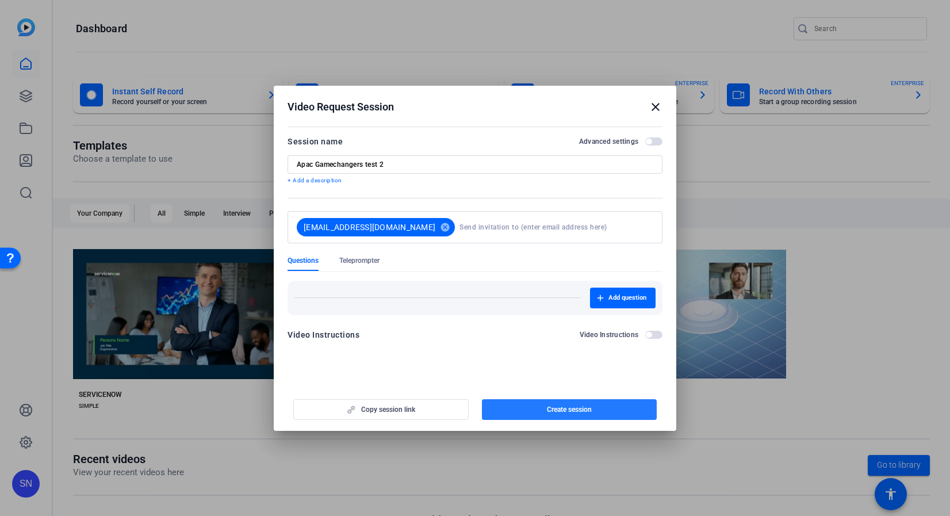
click at [555, 411] on span "Create session" at bounding box center [569, 409] width 45 height 9
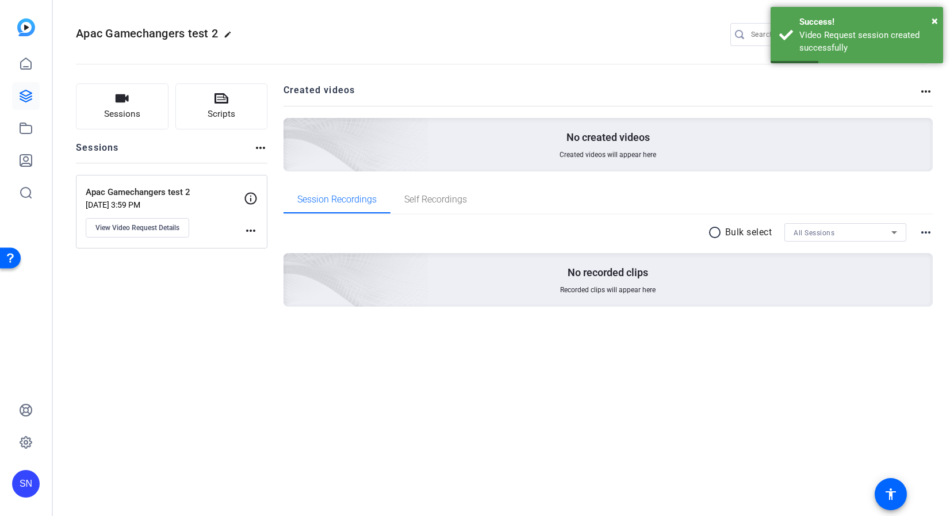
click at [136, 201] on p "Sep 26, 2025 @ 3:59 PM" at bounding box center [165, 204] width 158 height 9
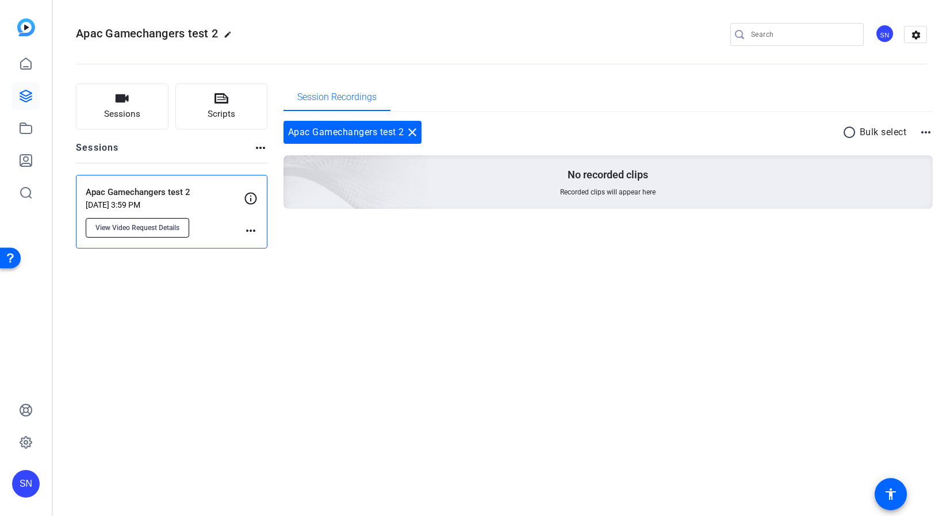
click at [149, 234] on button "View Video Request Details" at bounding box center [137, 228] width 103 height 20
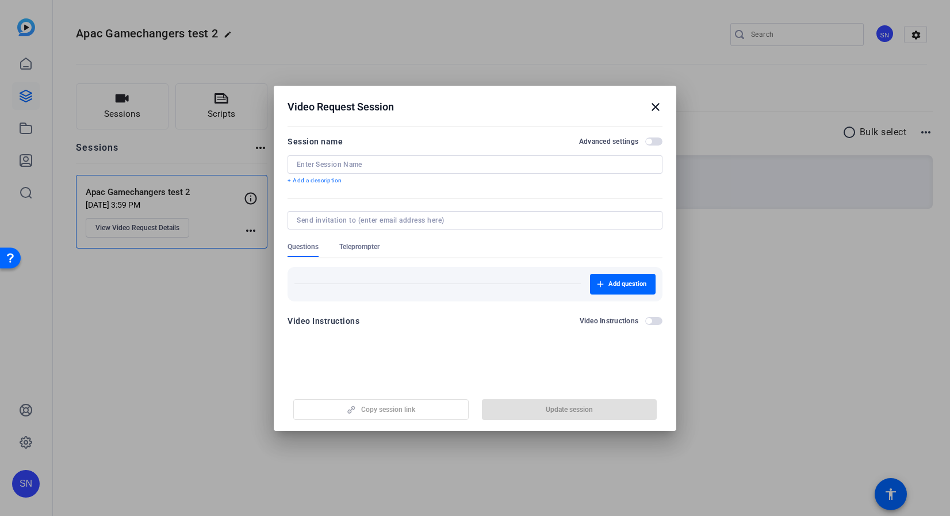
type input "Apac Gamechangers test 2"
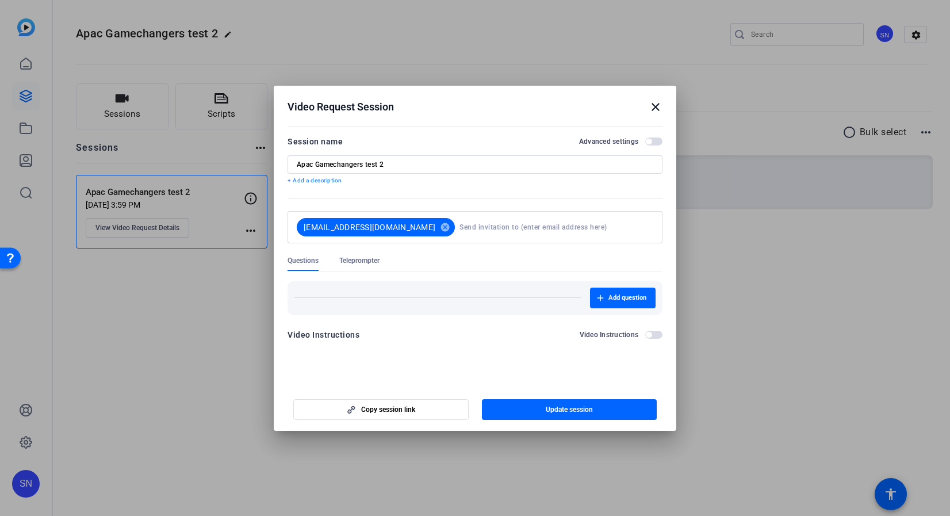
click at [471, 373] on openreel-new-create-edit-ugc-session "Video Request Session close Session name Advanced settings Apac Gamechangers te…" at bounding box center [475, 258] width 402 height 345
click at [654, 107] on mat-icon "close" at bounding box center [656, 107] width 14 height 14
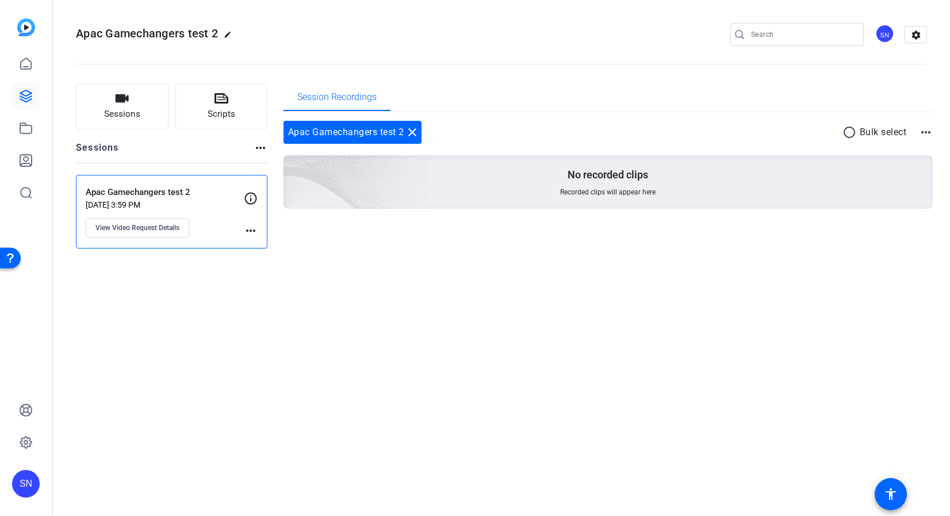
click at [358, 138] on div "Apac Gamechangers test 2 close" at bounding box center [352, 132] width 138 height 23
click at [339, 294] on div "Apac Gamechangers test 2 edit SN settings Sessions Scripts Sessions more_horiz …" at bounding box center [501, 258] width 897 height 516
click at [251, 229] on mat-icon "more_horiz" at bounding box center [251, 231] width 14 height 14
click at [481, 307] on div at bounding box center [475, 258] width 950 height 516
click at [132, 186] on p "Apac Gamechangers test 2" at bounding box center [165, 192] width 158 height 13
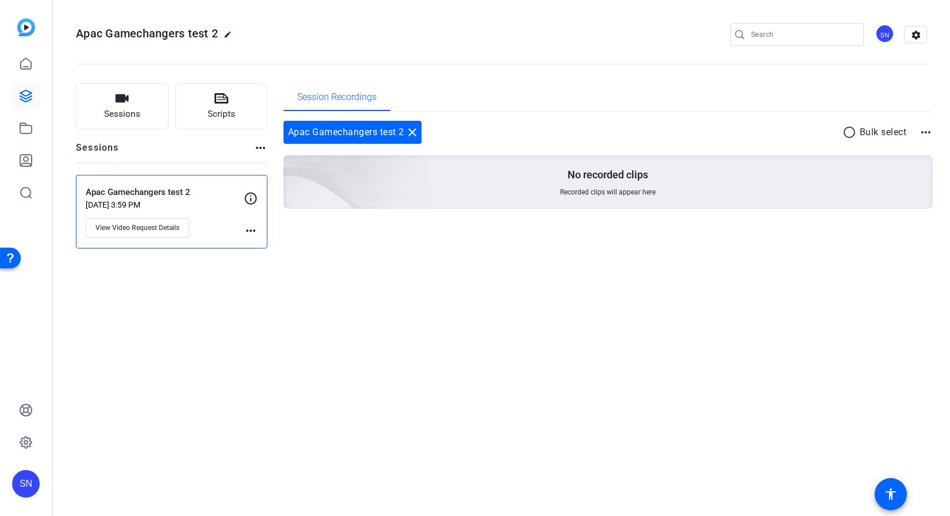
click at [133, 191] on p "Apac Gamechangers test 2" at bounding box center [165, 192] width 158 height 13
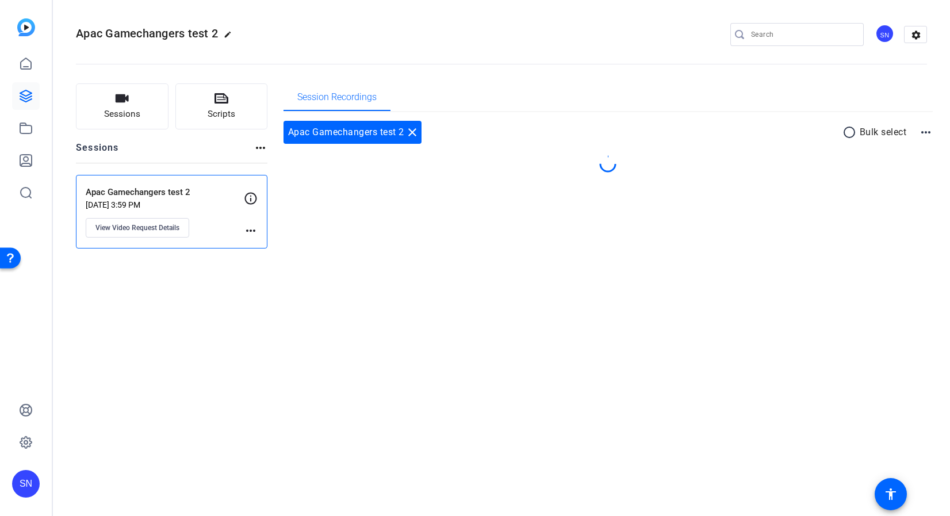
click at [513, 350] on div "Apac Gamechangers test 2 edit SN settings Sessions Scripts Sessions more_horiz …" at bounding box center [501, 258] width 897 height 516
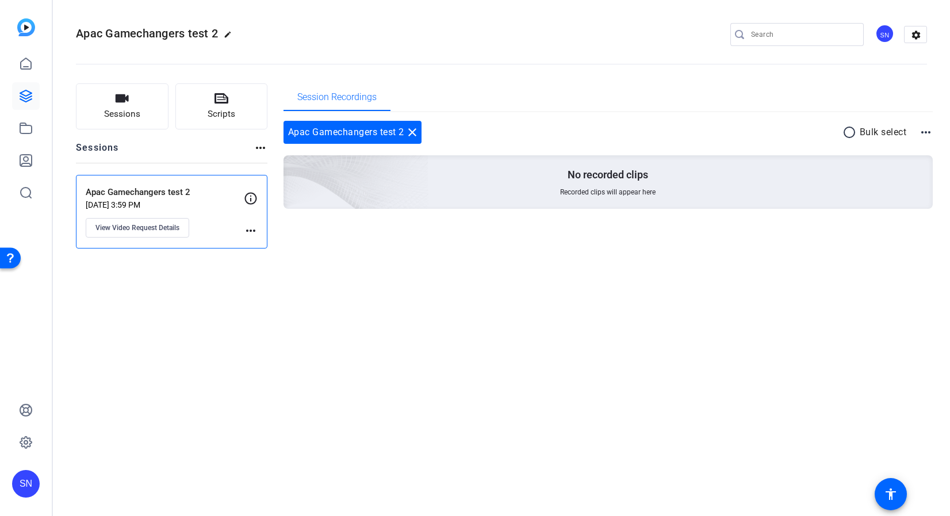
click at [513, 350] on div "Apac Gamechangers test 2 edit SN settings Sessions Scripts Sessions more_horiz …" at bounding box center [501, 258] width 897 height 516
click at [123, 230] on span "View Video Request Details" at bounding box center [137, 227] width 84 height 9
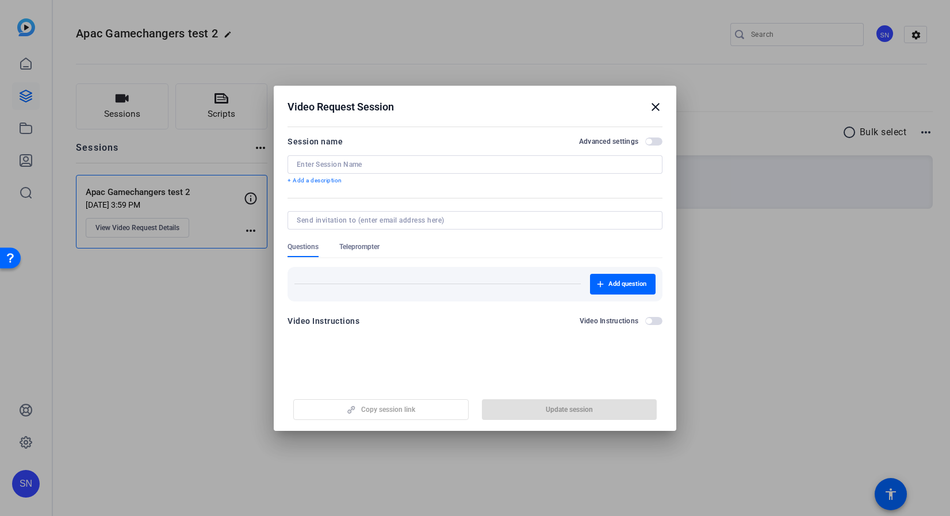
type input "Apac Gamechangers test 2"
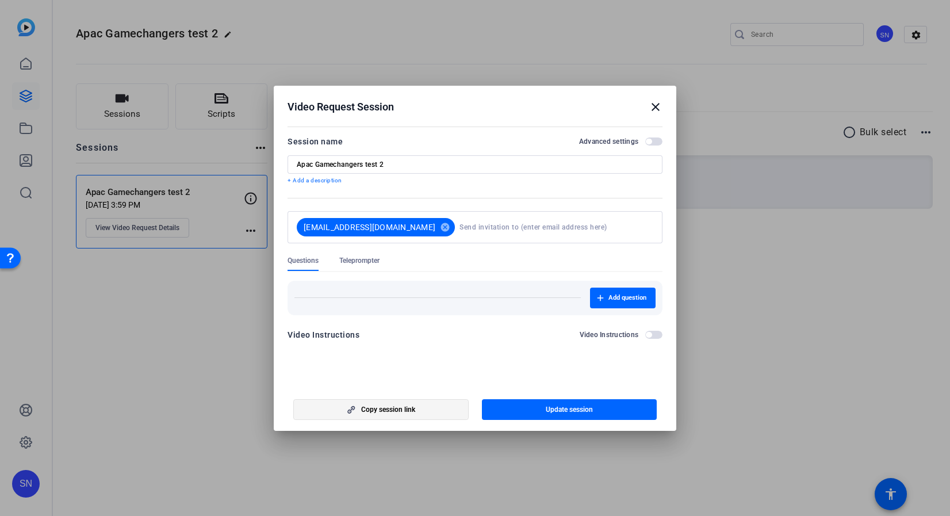
click at [405, 415] on span "button" at bounding box center [381, 410] width 174 height 28
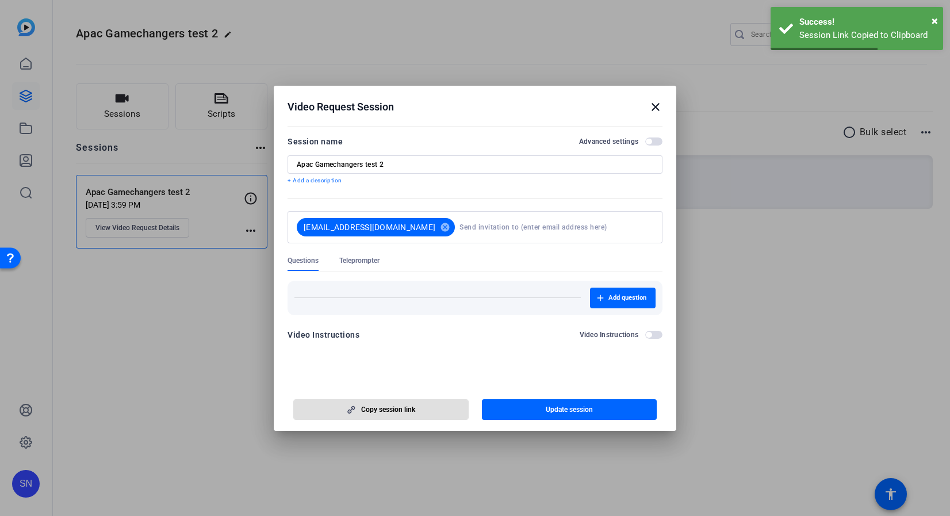
click at [730, 416] on div at bounding box center [475, 258] width 950 height 516
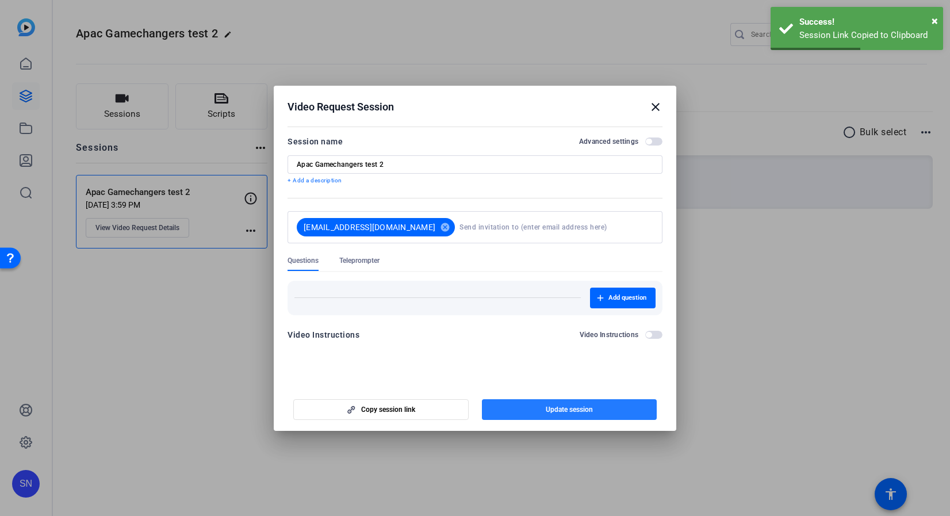
click at [619, 408] on span "button" at bounding box center [569, 410] width 175 height 28
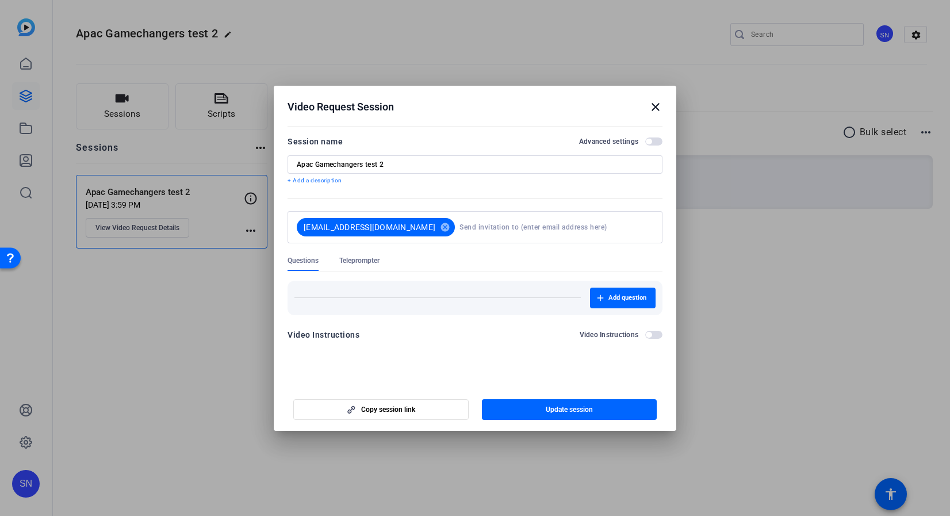
click at [660, 107] on mat-icon "close" at bounding box center [656, 107] width 14 height 14
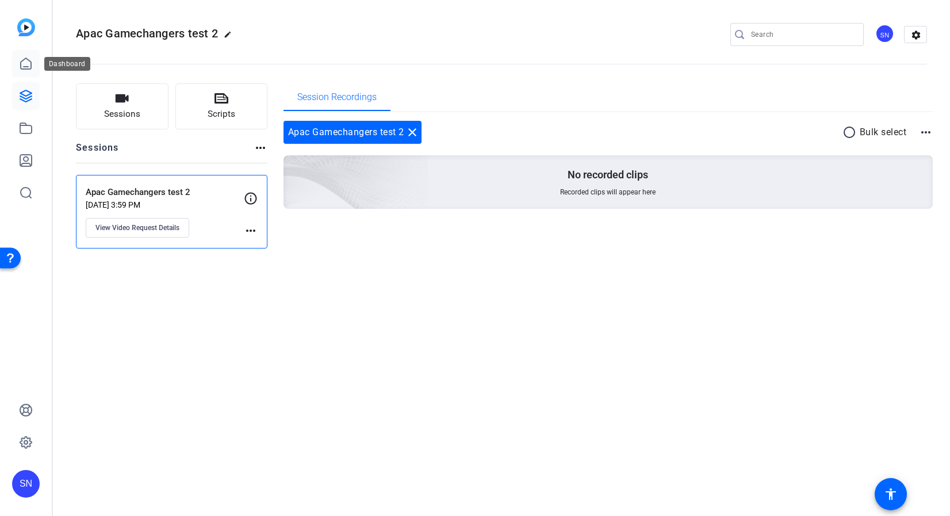
click at [25, 70] on icon at bounding box center [26, 64] width 14 height 14
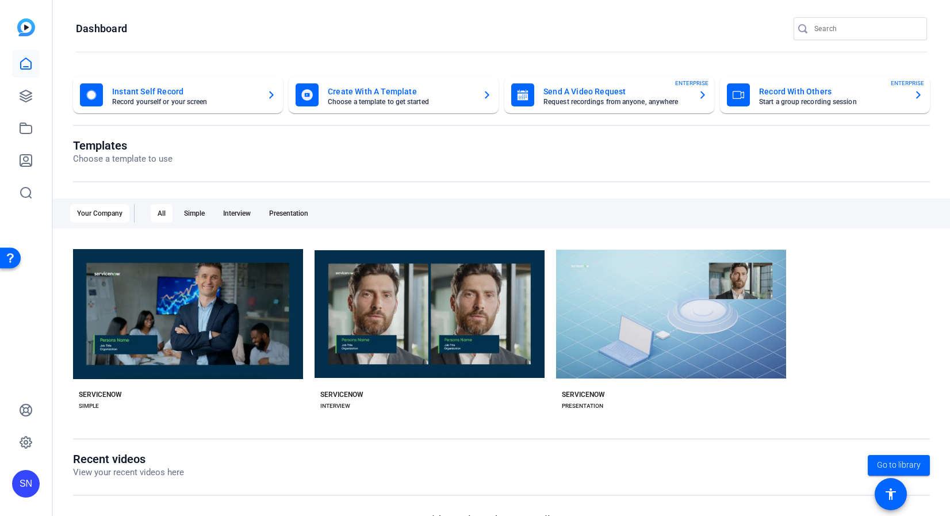
click at [793, 102] on mat-card-subtitle "Start a group recording session" at bounding box center [831, 101] width 145 height 7
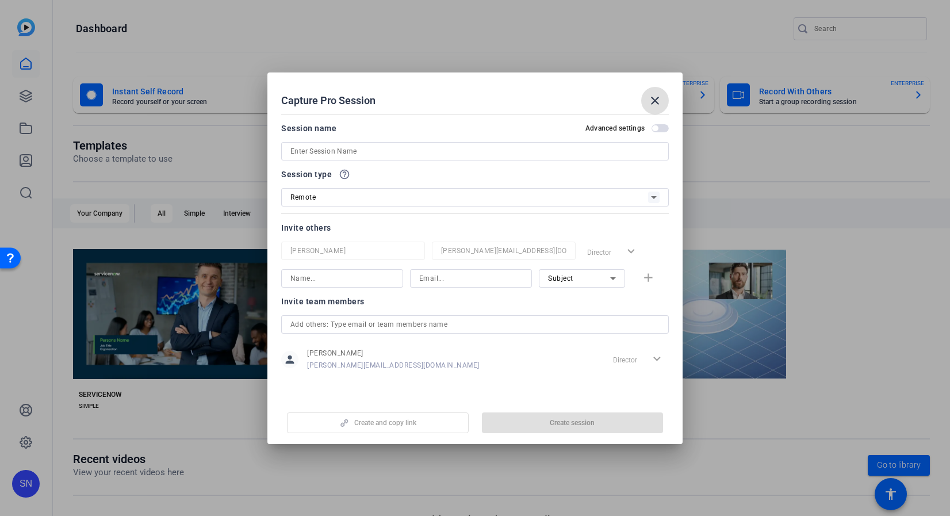
click at [305, 155] on input at bounding box center [474, 151] width 369 height 14
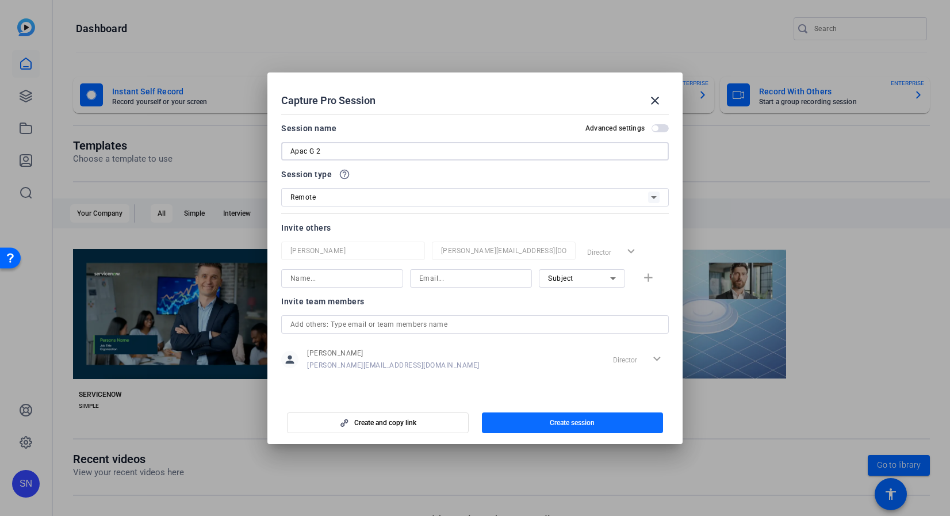
type input "Apac G 2"
click at [584, 423] on span "Create session" at bounding box center [572, 422] width 45 height 9
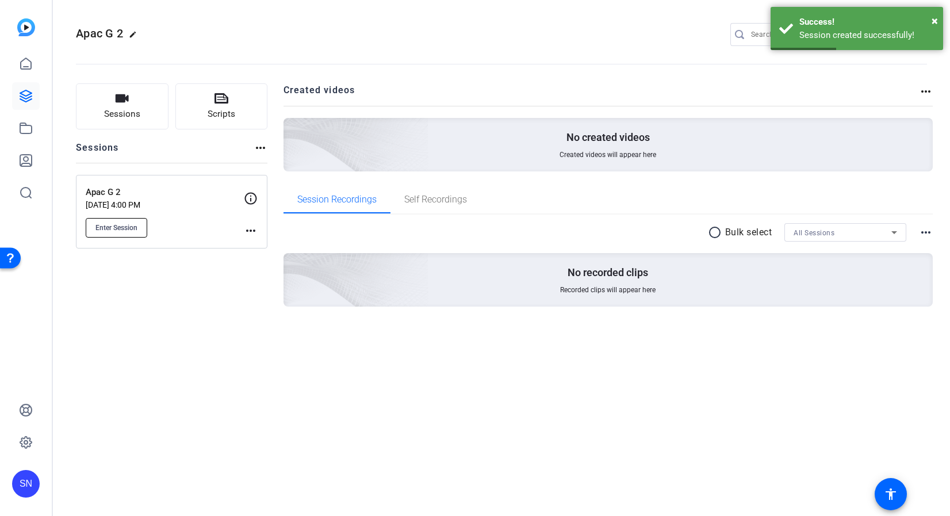
click at [113, 227] on span "Enter Session" at bounding box center [116, 227] width 42 height 9
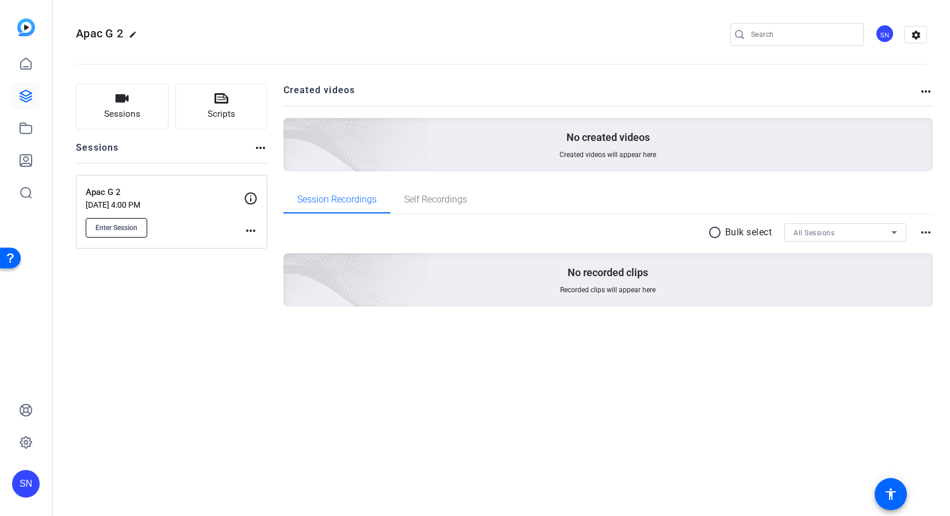
click at [116, 226] on span "Enter Session" at bounding box center [116, 227] width 42 height 9
click at [26, 64] on icon at bounding box center [26, 64] width 14 height 14
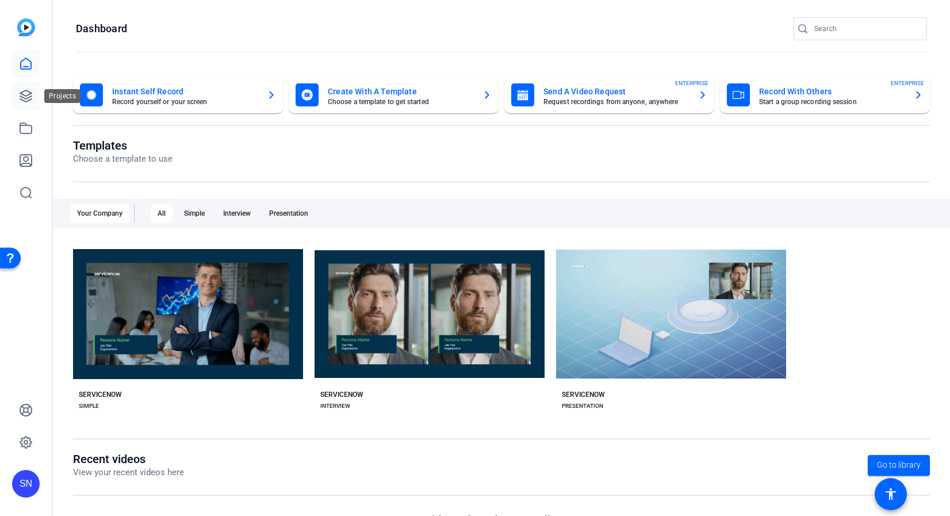
click at [25, 98] on icon at bounding box center [25, 95] width 11 height 11
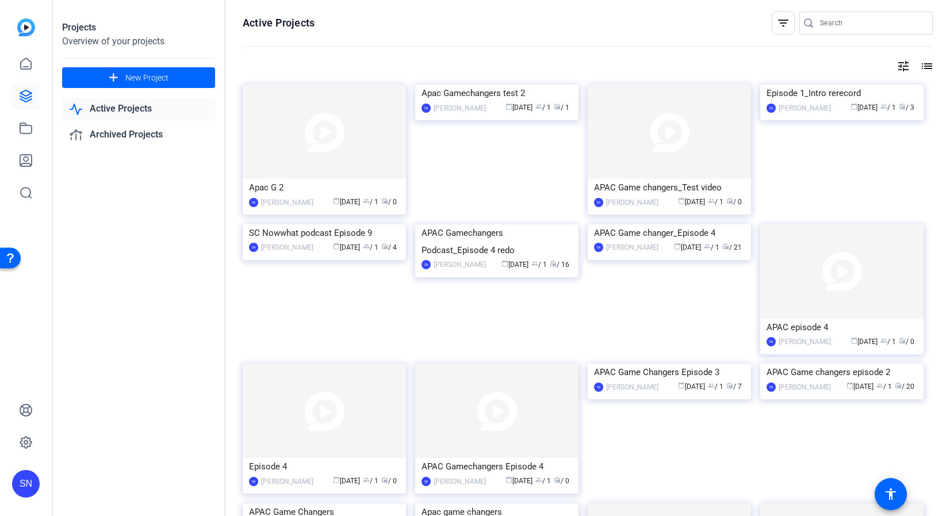
click at [589, 46] on div at bounding box center [588, 46] width 690 height 1
click at [485, 85] on img at bounding box center [496, 85] width 163 height 0
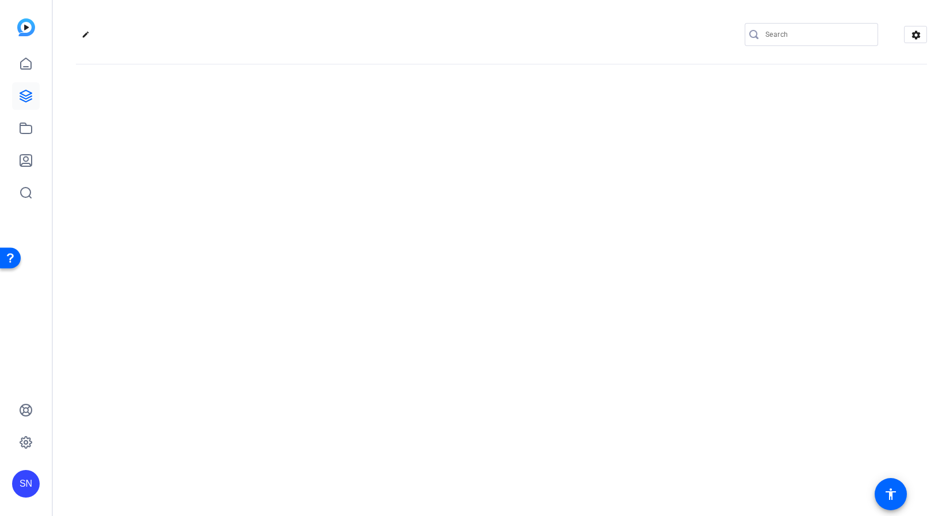
click at [485, 159] on div "edit settings" at bounding box center [501, 258] width 897 height 516
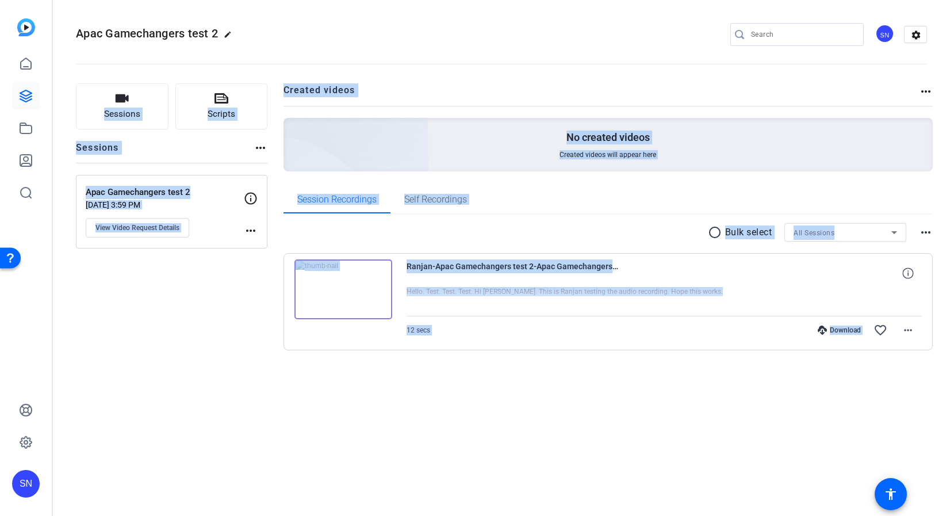
click at [517, 50] on openreel-divider-bar at bounding box center [501, 60] width 851 height 35
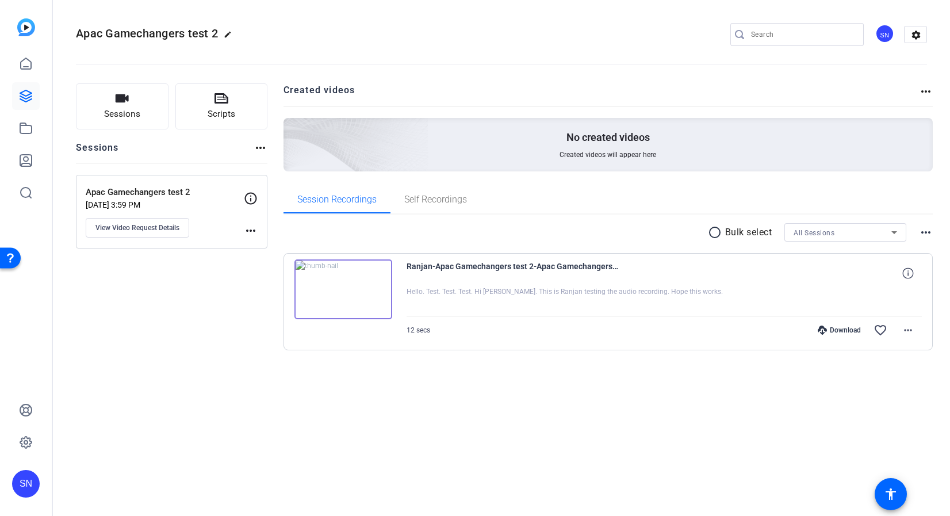
click at [544, 388] on div "Sessions Scripts Sessions more_horiz Apac Gamechangers test 2 Sep 26, 2025 @ 3:…" at bounding box center [501, 235] width 897 height 332
click at [906, 332] on mat-icon "more_horiz" at bounding box center [908, 330] width 14 height 14
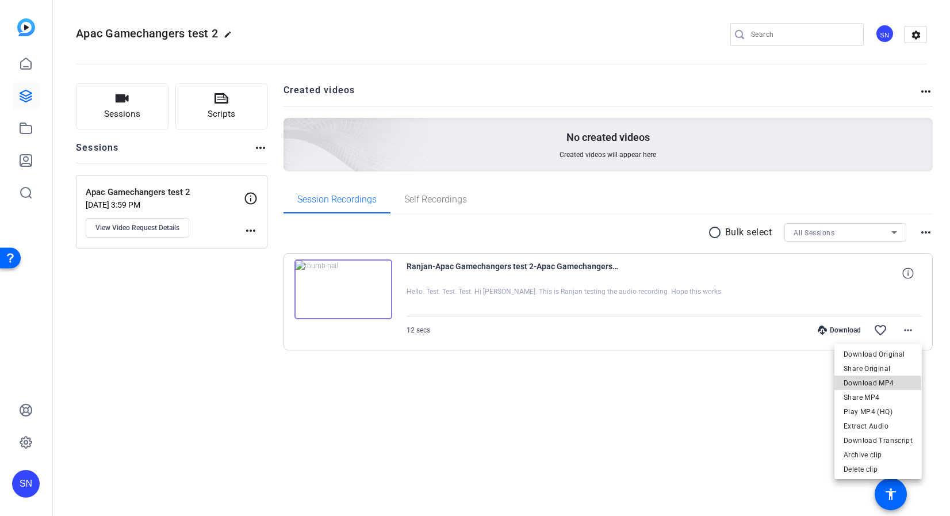
click at [869, 385] on span "Download MP4" at bounding box center [877, 383] width 69 height 14
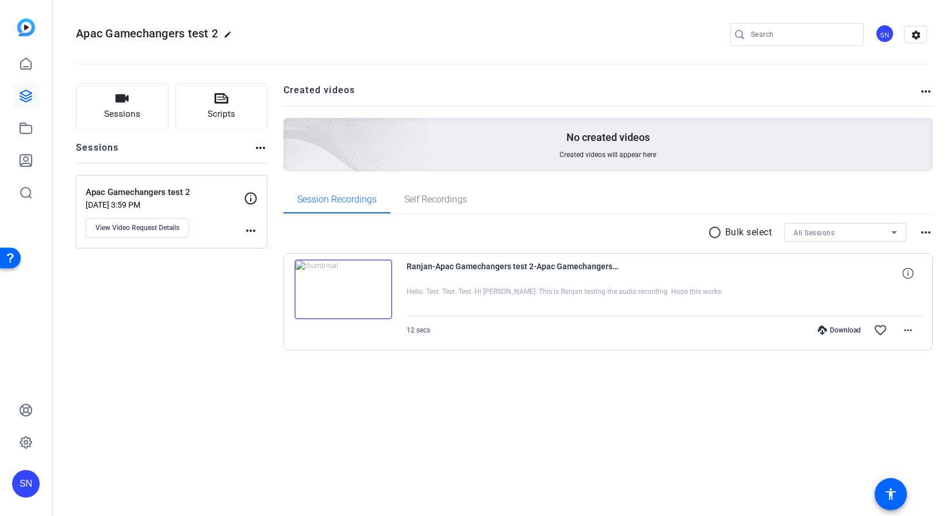
click at [425, 421] on div "Apac Gamechangers test 2 edit SN settings Sessions Scripts Sessions more_horiz …" at bounding box center [501, 258] width 897 height 516
click at [22, 95] on icon at bounding box center [26, 96] width 14 height 14
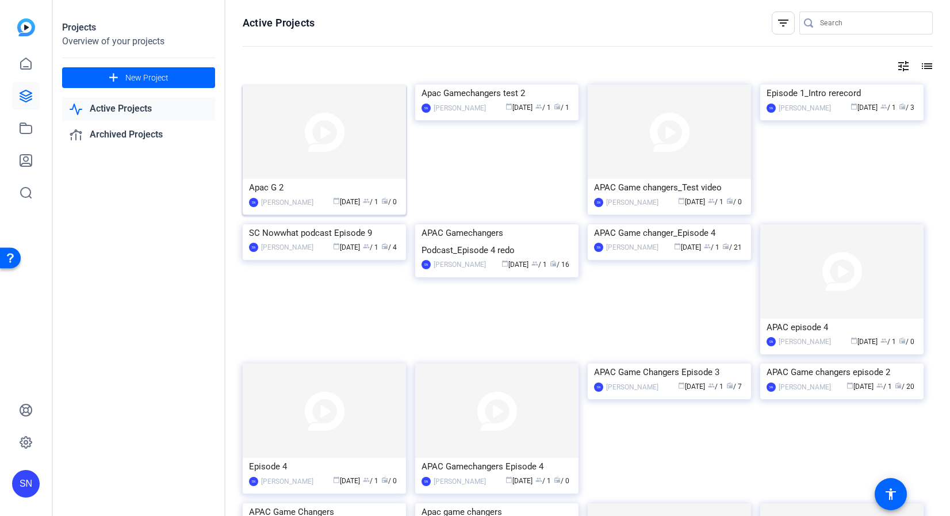
click at [345, 133] on img at bounding box center [324, 132] width 163 height 94
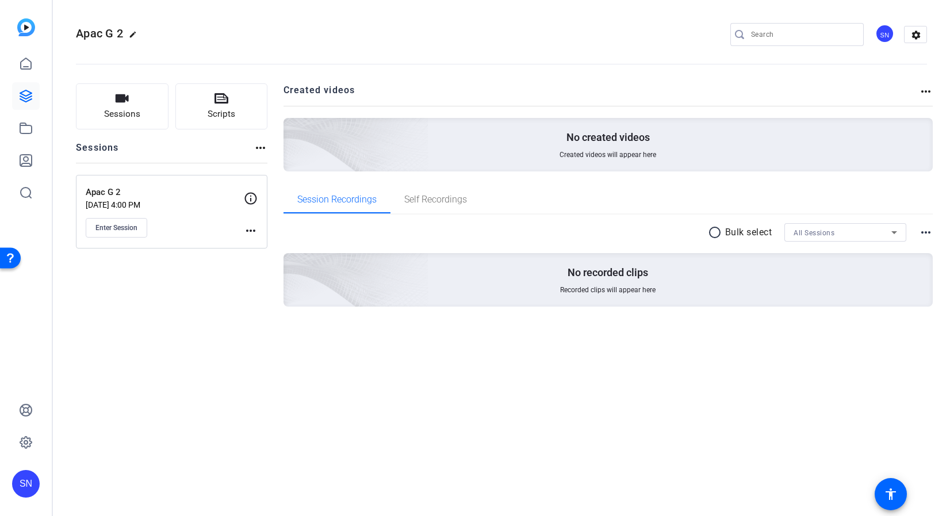
click at [259, 235] on div "Apac G 2 Sep 26, 2025 @ 4:00 PM Enter Session more_horiz" at bounding box center [171, 212] width 191 height 74
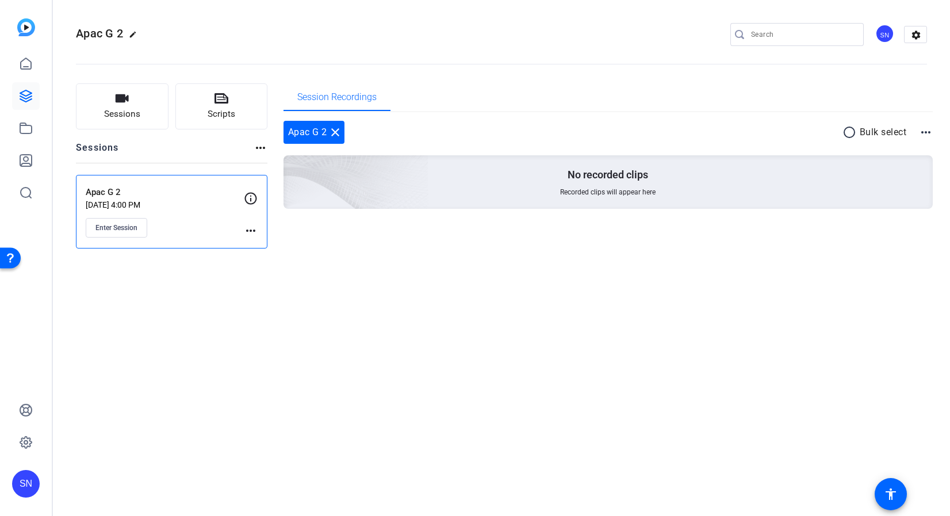
click at [252, 231] on mat-icon "more_horiz" at bounding box center [251, 231] width 14 height 14
click at [273, 319] on div at bounding box center [475, 258] width 950 height 516
click at [335, 131] on mat-icon "close" at bounding box center [335, 132] width 14 height 14
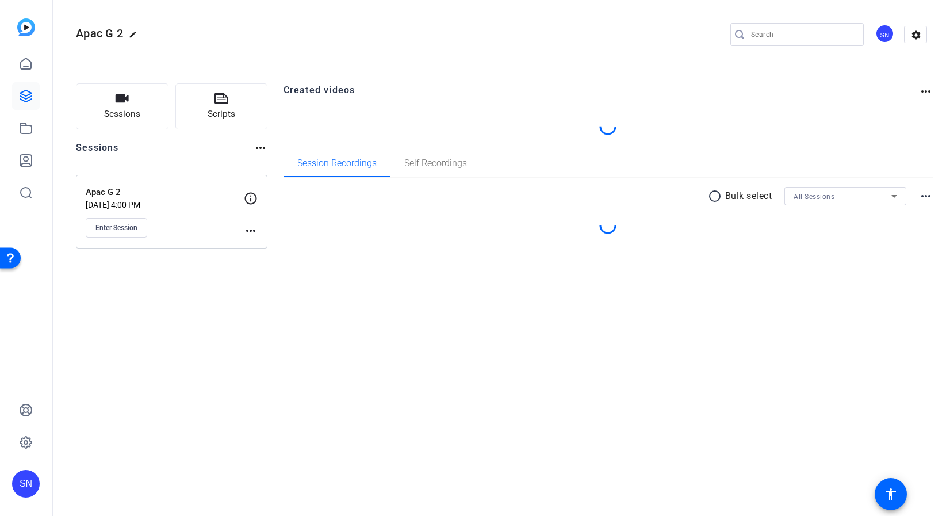
click at [364, 351] on div "Apac G 2 edit SN settings Sessions Scripts Sessions more_horiz Apac G 2 Sep 26,…" at bounding box center [501, 258] width 897 height 516
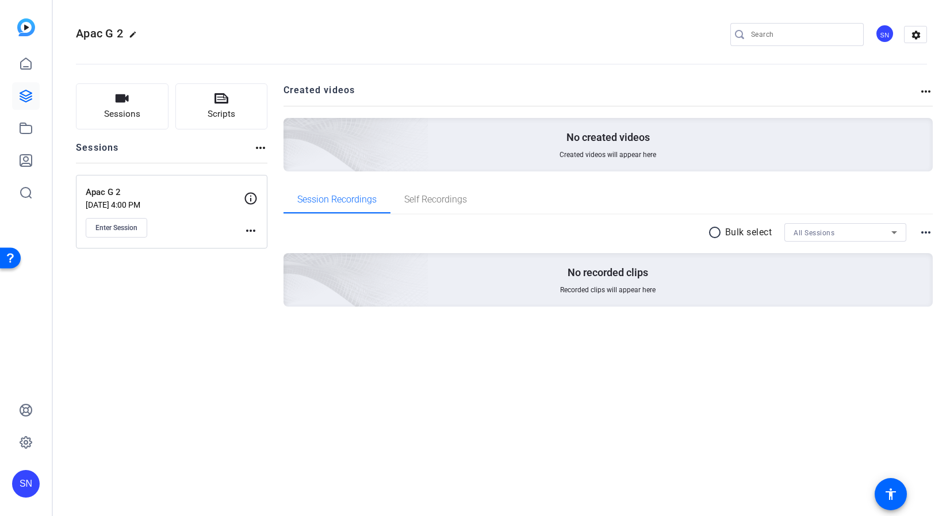
click at [258, 145] on mat-icon "more_horiz" at bounding box center [261, 148] width 14 height 14
click at [258, 145] on div at bounding box center [475, 258] width 950 height 516
click at [24, 99] on icon at bounding box center [26, 96] width 14 height 14
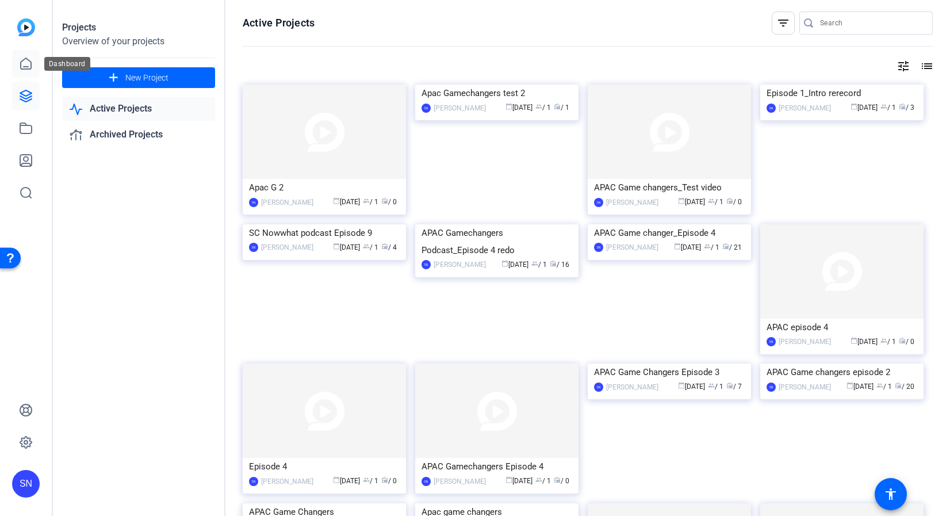
click at [27, 71] on link at bounding box center [26, 64] width 28 height 28
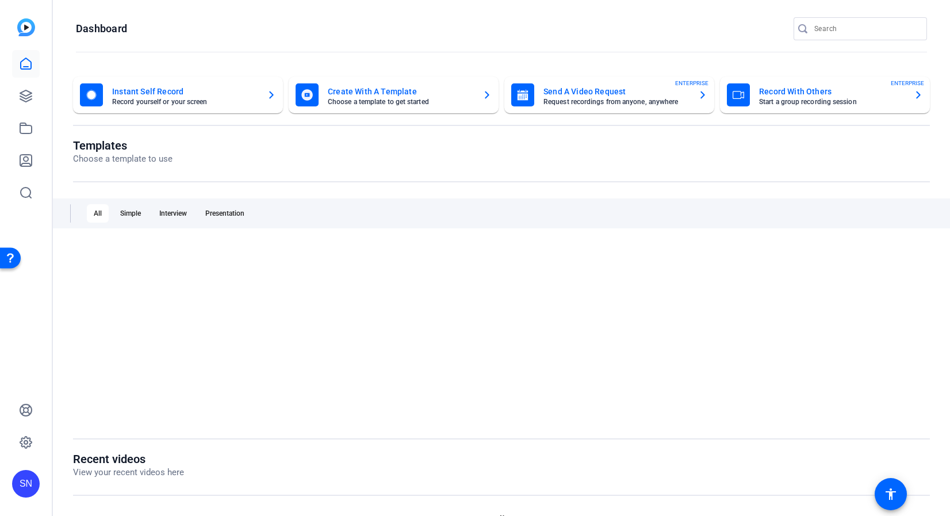
click at [526, 141] on openreel-page-title "Templates Choose a template to use" at bounding box center [501, 152] width 857 height 27
click at [654, 97] on mat-card-title "Send A Video Request" at bounding box center [615, 92] width 145 height 14
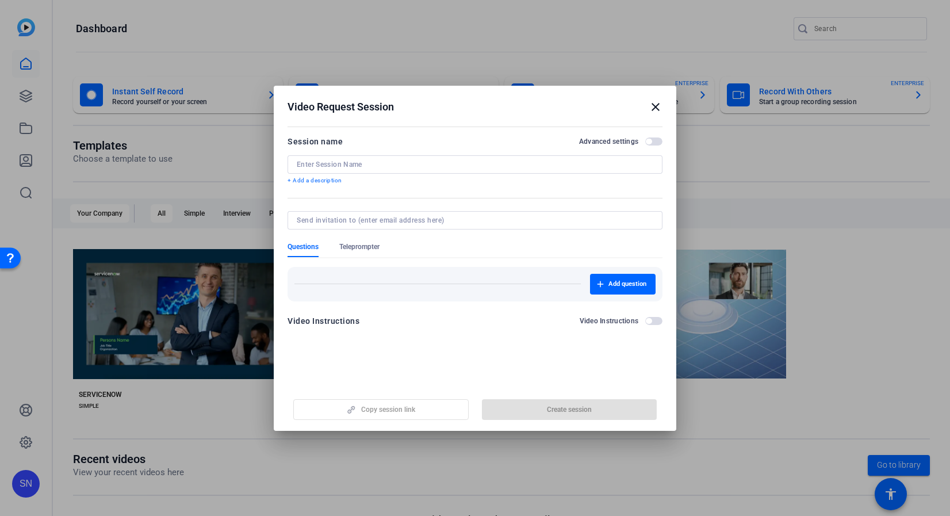
click at [337, 164] on input at bounding box center [475, 164] width 356 height 9
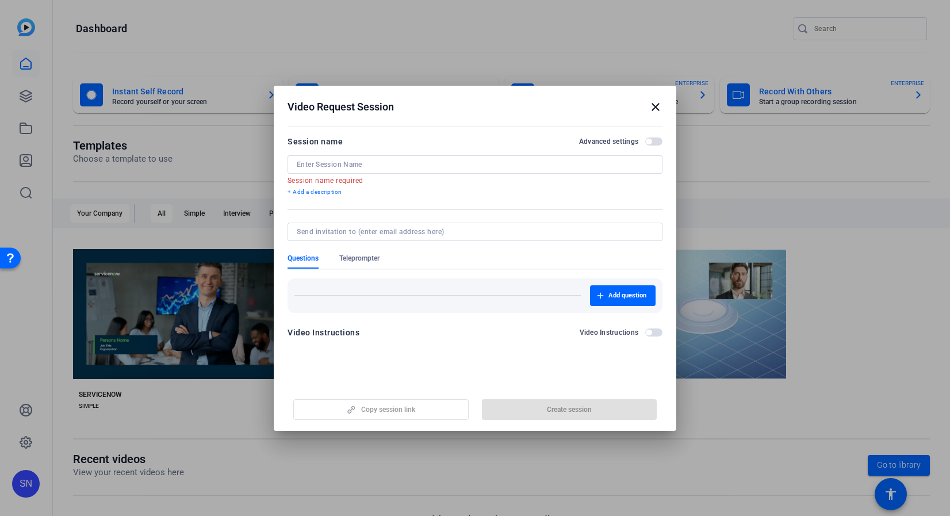
click at [491, 355] on openreel-new-create-edit-ugc-session "Video Request Session close Session name Advanced settings Session name require…" at bounding box center [475, 258] width 402 height 345
click at [653, 112] on mat-icon "close" at bounding box center [656, 107] width 14 height 14
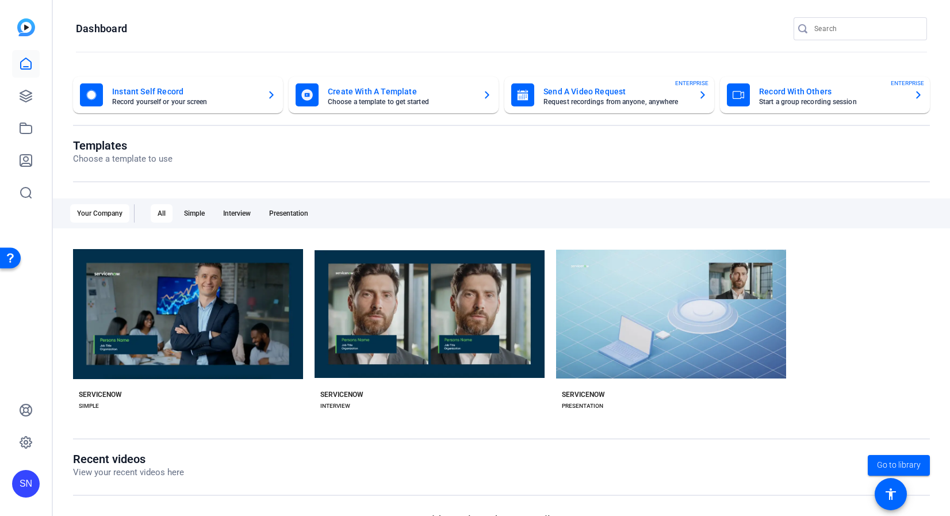
click at [814, 180] on div "Templates Choose a template to use" at bounding box center [501, 161] width 857 height 44
click at [698, 98] on icon "button" at bounding box center [702, 95] width 9 height 14
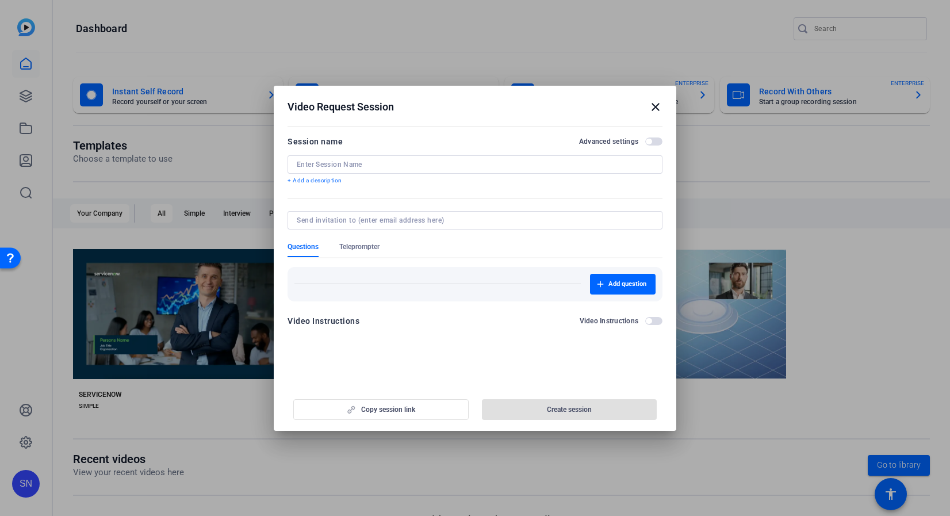
click at [654, 106] on mat-icon "close" at bounding box center [656, 107] width 14 height 14
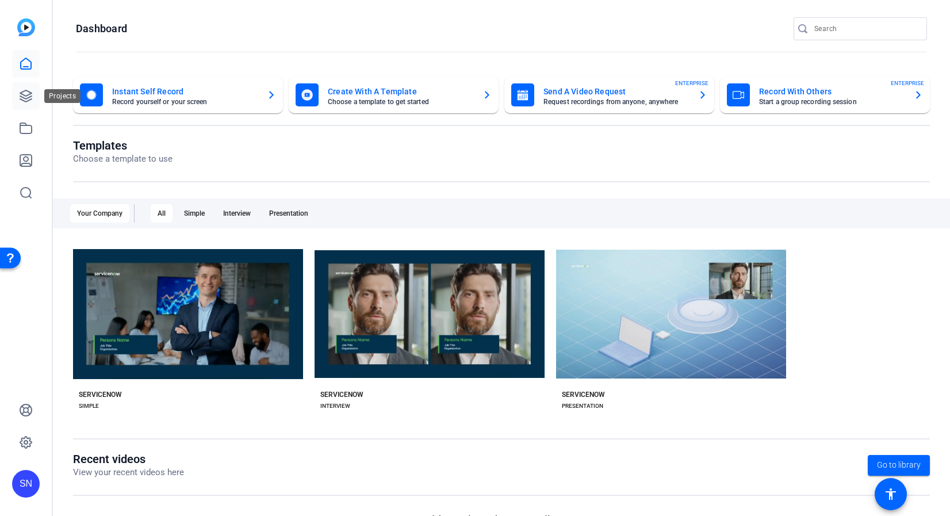
click at [29, 98] on icon at bounding box center [25, 95] width 11 height 11
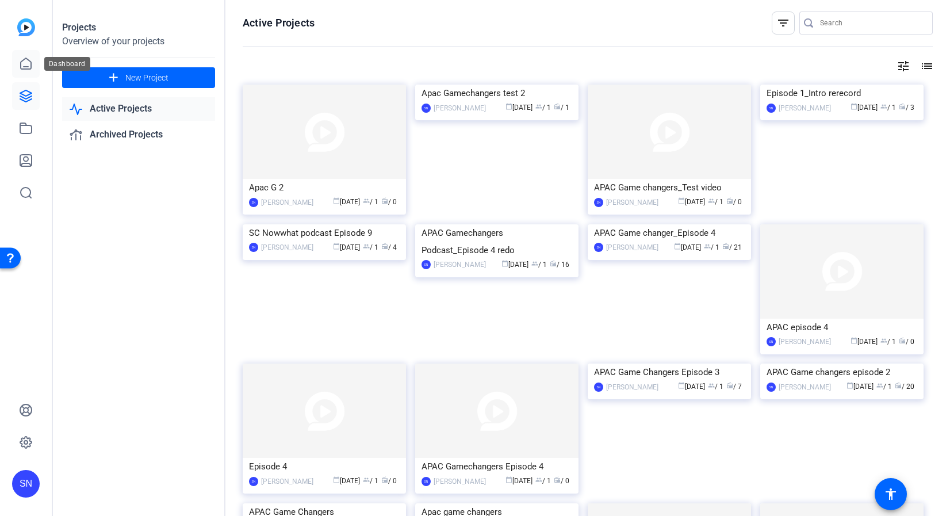
click at [28, 68] on icon at bounding box center [26, 63] width 10 height 11
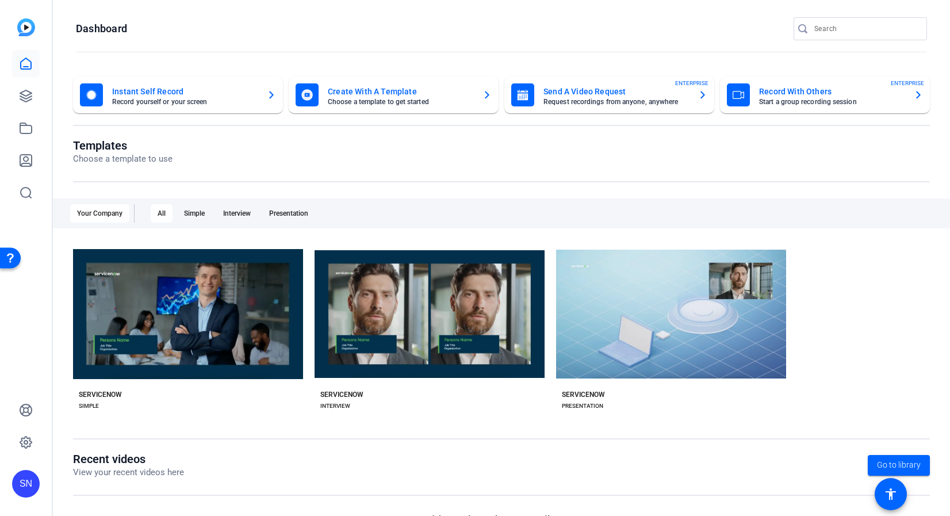
click at [639, 183] on div "Templates Choose a template to use Your Company All Simple Interview Presentati…" at bounding box center [501, 295] width 857 height 313
click at [624, 47] on openreel-divider-bar at bounding box center [501, 52] width 851 height 25
click at [571, 81] on mat-card "Send A Video Request Request recordings from anyone, anywhere ENTERPRISE" at bounding box center [609, 94] width 210 height 37
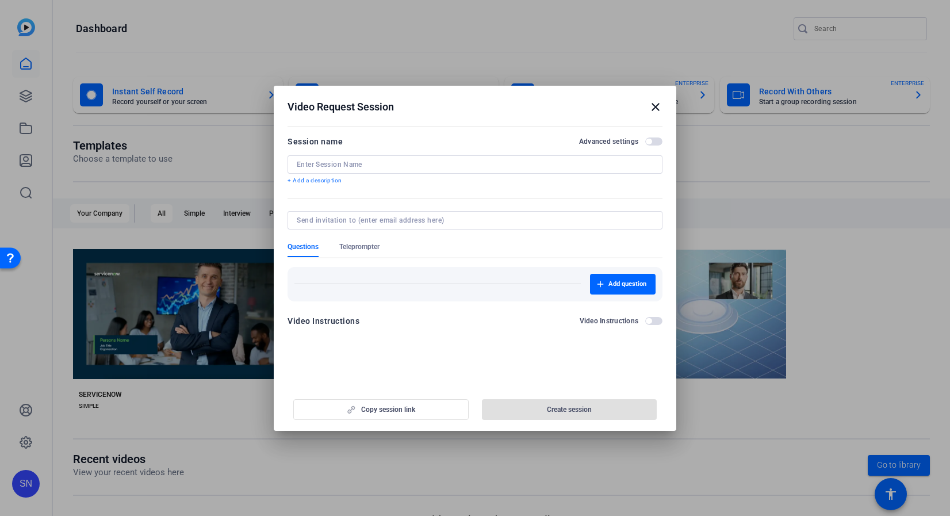
click at [653, 320] on span "button" at bounding box center [653, 321] width 17 height 8
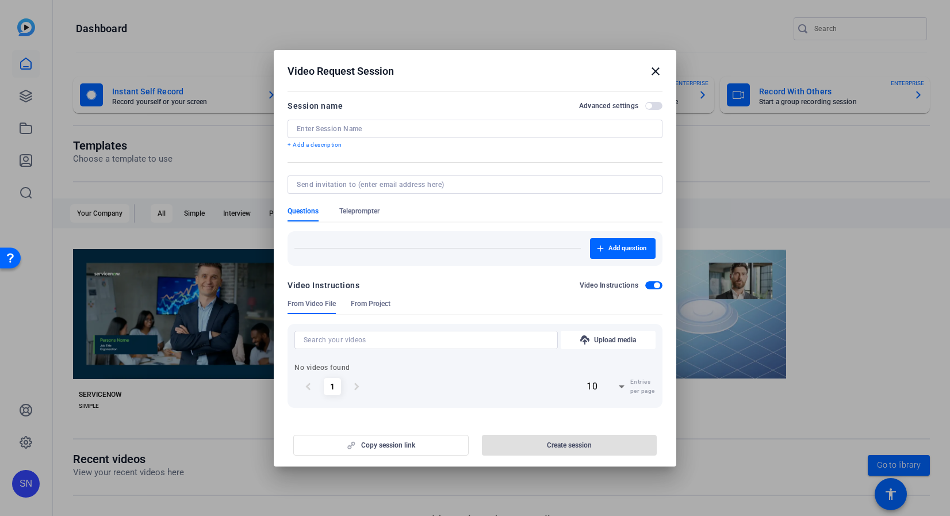
click at [352, 309] on span "From Project" at bounding box center [371, 306] width 40 height 15
click at [319, 301] on span "From Video File" at bounding box center [311, 303] width 48 height 9
click at [653, 105] on span "button" at bounding box center [653, 106] width 17 height 8
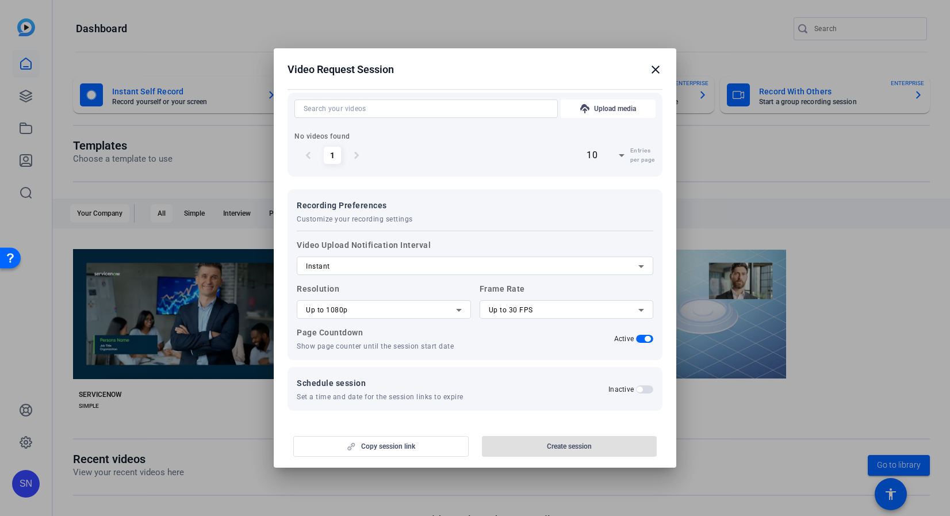
scroll to position [232, 0]
click at [647, 390] on div "Schedule session Set a time and date for the session links to expire Inactive" at bounding box center [474, 387] width 375 height 44
click at [636, 384] on span "button" at bounding box center [639, 387] width 6 height 6
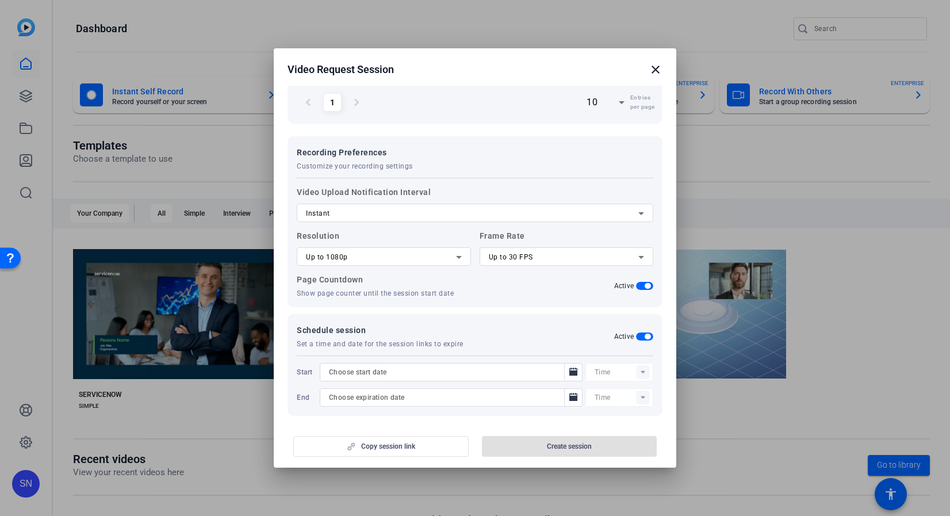
scroll to position [290, 0]
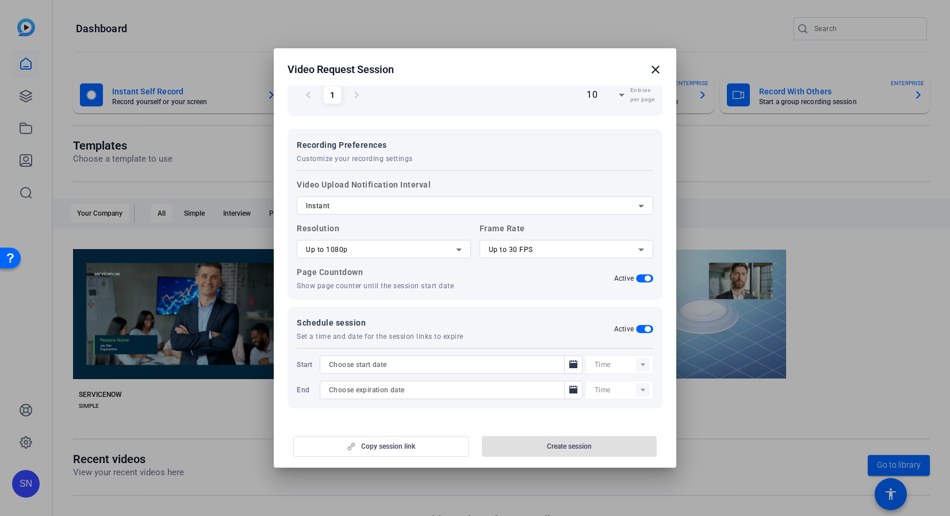
click at [542, 357] on div at bounding box center [445, 364] width 233 height 18
click at [461, 204] on div "Instant" at bounding box center [472, 206] width 332 height 14
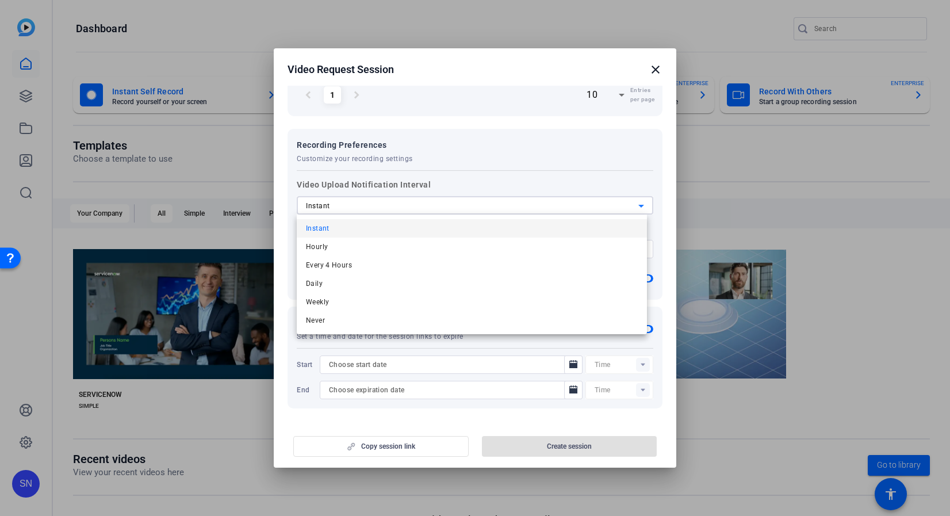
click at [577, 187] on div at bounding box center [475, 258] width 950 height 516
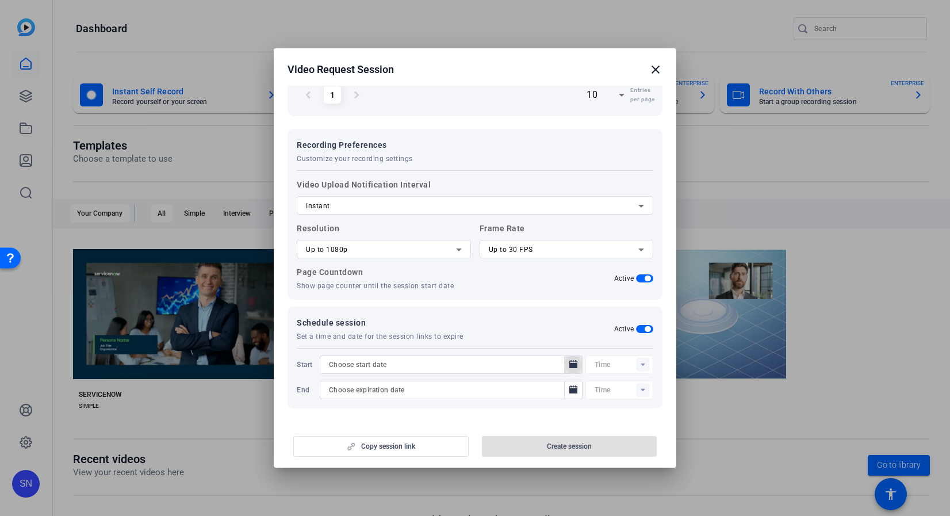
click at [569, 368] on icon "Open calendar" at bounding box center [573, 365] width 9 height 14
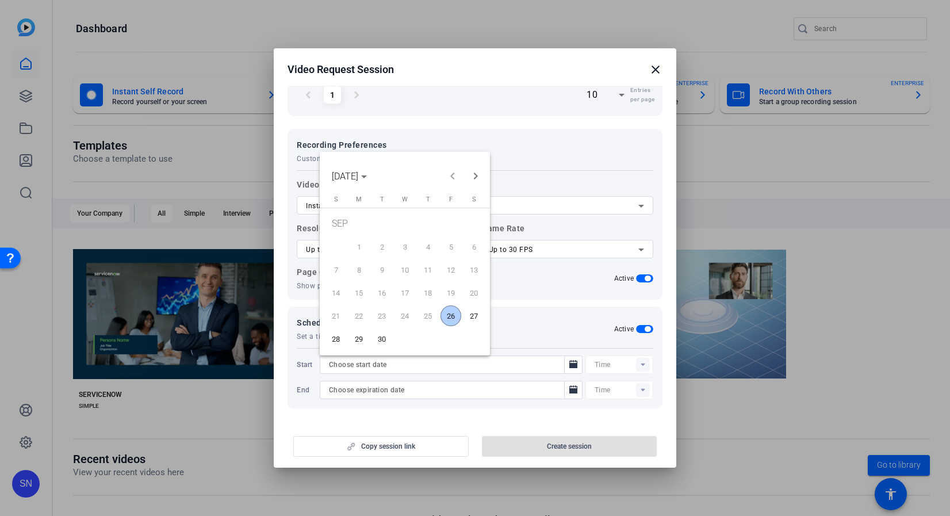
click at [451, 318] on span "26" at bounding box center [450, 315] width 21 height 21
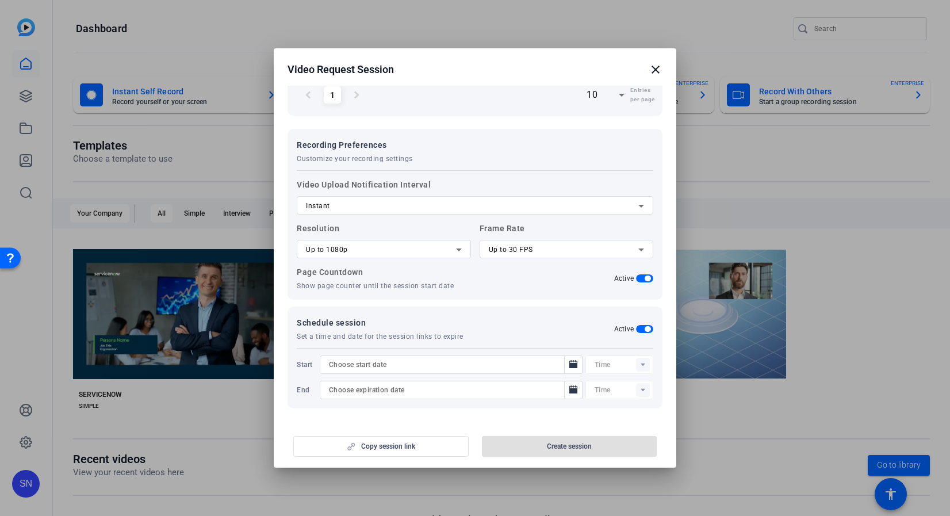
type input "9/26/2025"
click at [574, 392] on span "Open calendar" at bounding box center [573, 390] width 28 height 28
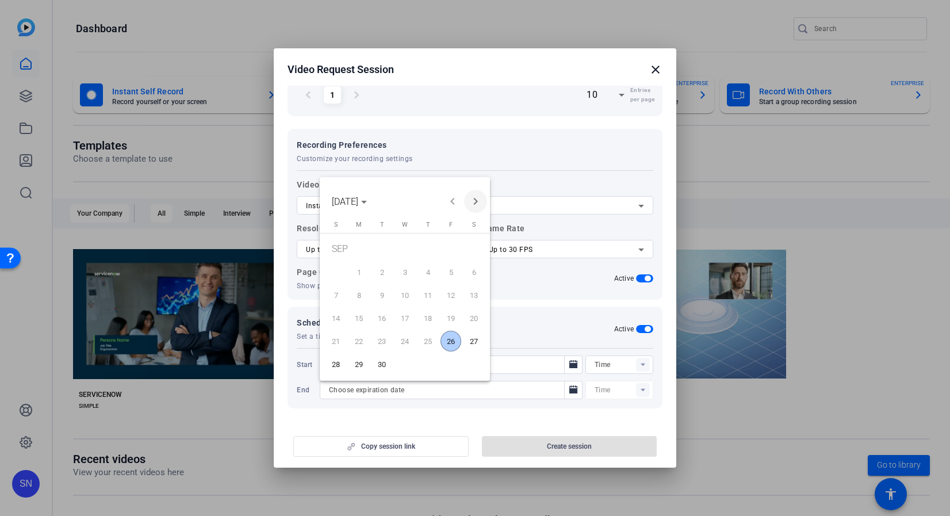
click at [472, 203] on span "Next month" at bounding box center [475, 201] width 23 height 23
click at [459, 252] on span "3" at bounding box center [450, 251] width 21 height 24
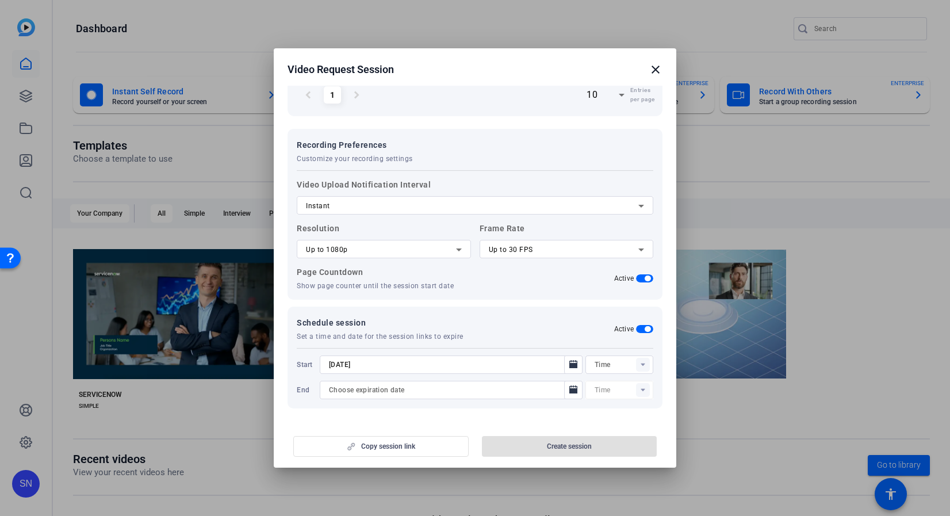
type input "10/3/2025"
type input "04:36PM"
click at [550, 312] on div "Schedule session Set a time and date for the session links to expire Active Sta…" at bounding box center [474, 357] width 375 height 102
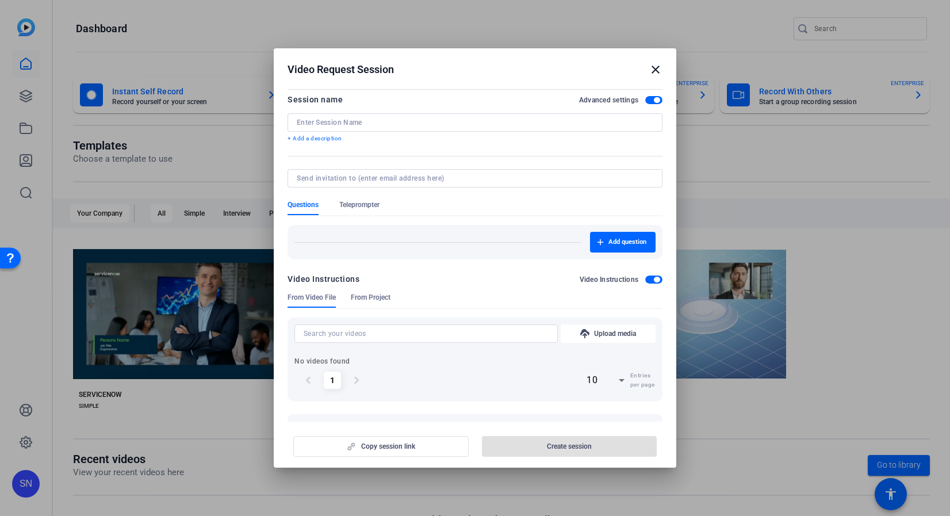
scroll to position [0, 0]
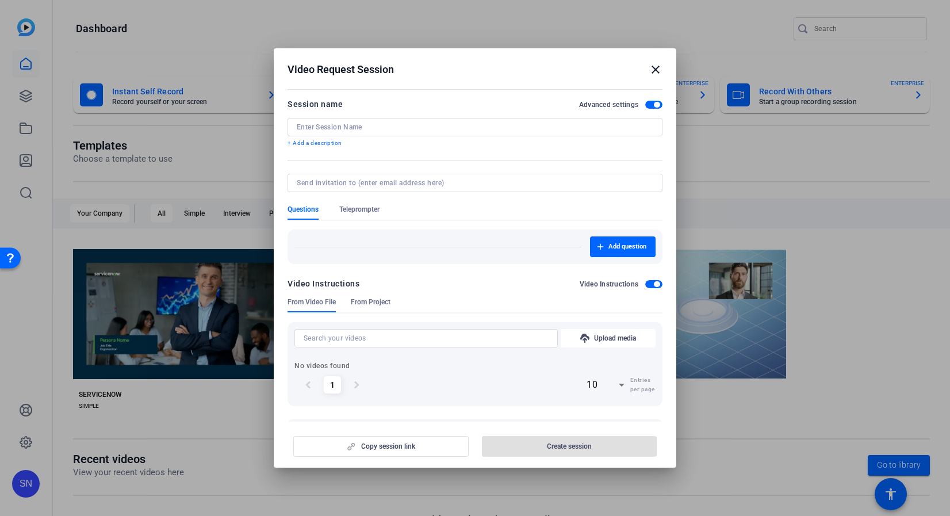
click at [658, 72] on mat-icon "close" at bounding box center [656, 70] width 14 height 14
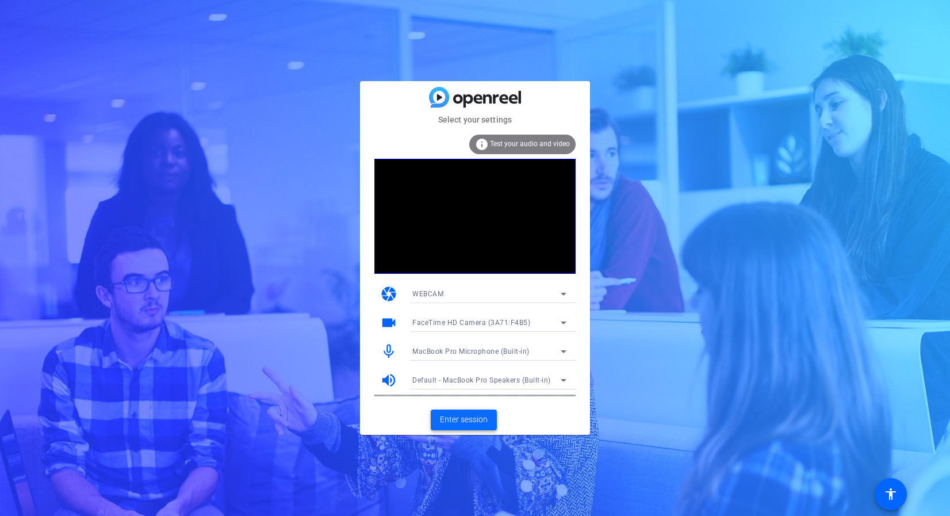
click at [481, 424] on span "Enter session" at bounding box center [464, 419] width 48 height 12
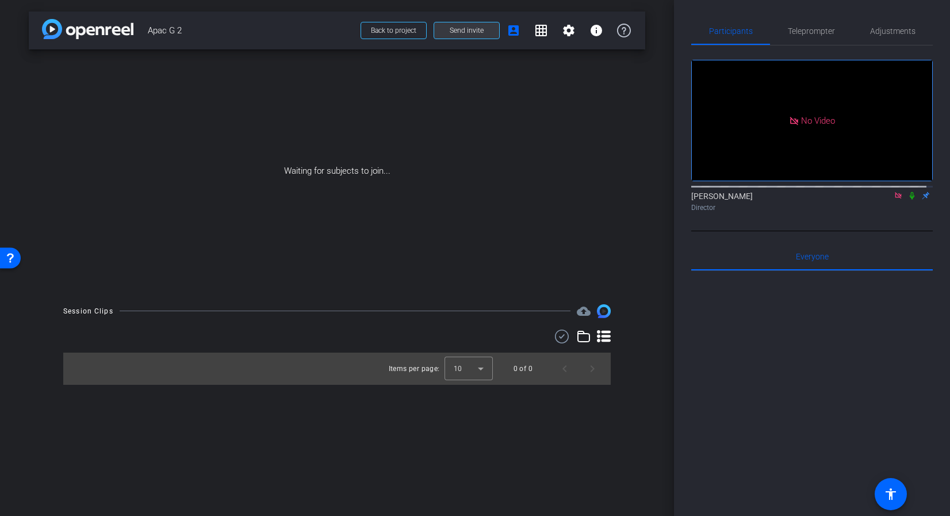
click at [449, 29] on span at bounding box center [466, 31] width 65 height 28
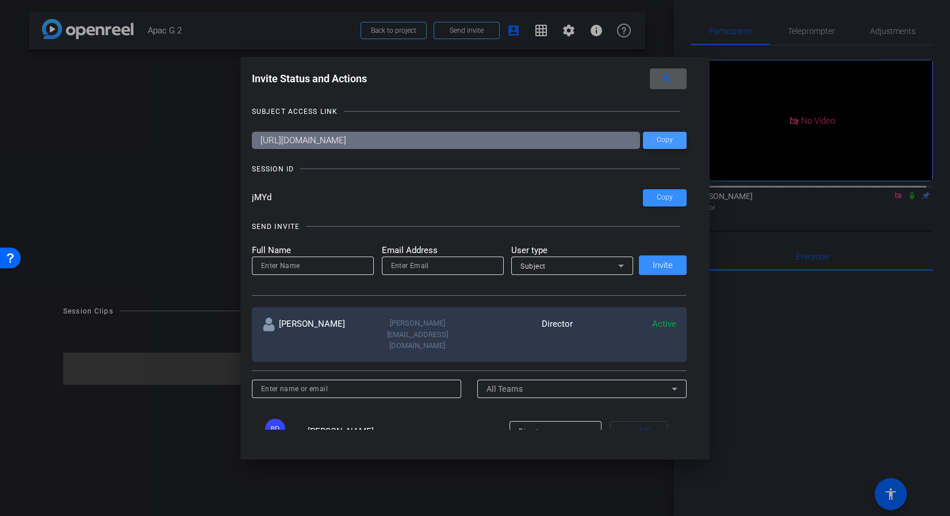
click at [661, 143] on span "Copy" at bounding box center [665, 140] width 16 height 9
drag, startPoint x: 343, startPoint y: 212, endPoint x: 583, endPoint y: 201, distance: 240.6
click at [343, 212] on div "SEND INVITE Full Name Email Address User type Subject Invite" at bounding box center [469, 252] width 435 height 87
click at [666, 200] on span "Copy" at bounding box center [665, 197] width 16 height 9
click at [682, 87] on span at bounding box center [668, 79] width 37 height 28
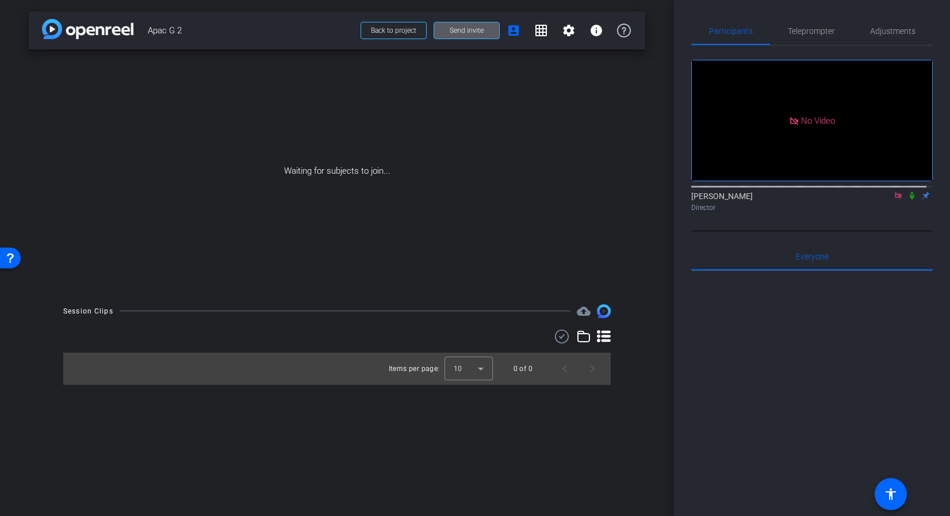
click at [910, 199] on icon at bounding box center [912, 195] width 5 height 7
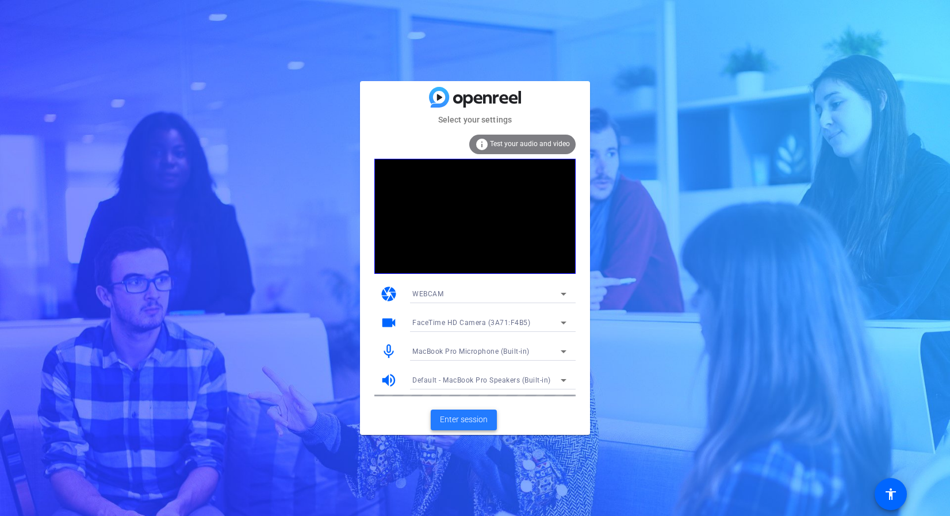
click at [486, 424] on span "Enter session" at bounding box center [464, 419] width 48 height 12
